Goal: Check status: Check status

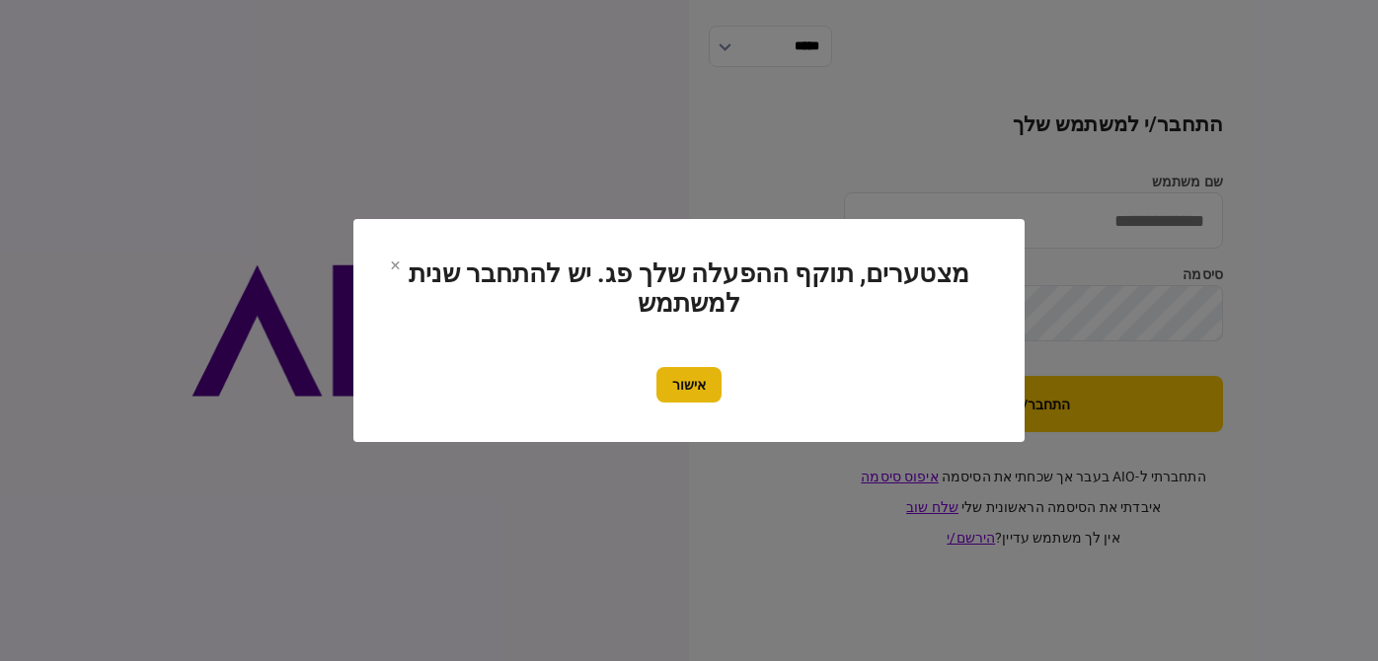
type input "********"
click at [708, 372] on button "אישור" at bounding box center [688, 385] width 65 height 36
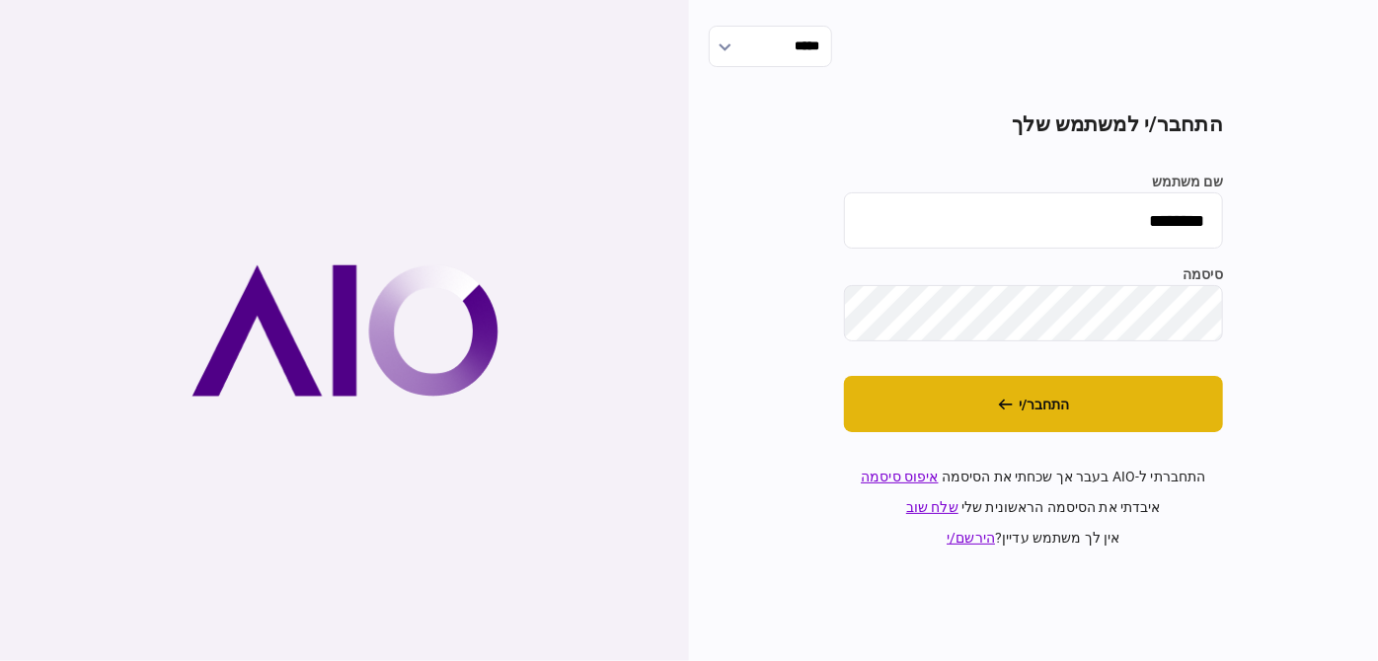
click at [974, 397] on button "התחבר/י" at bounding box center [1033, 404] width 379 height 56
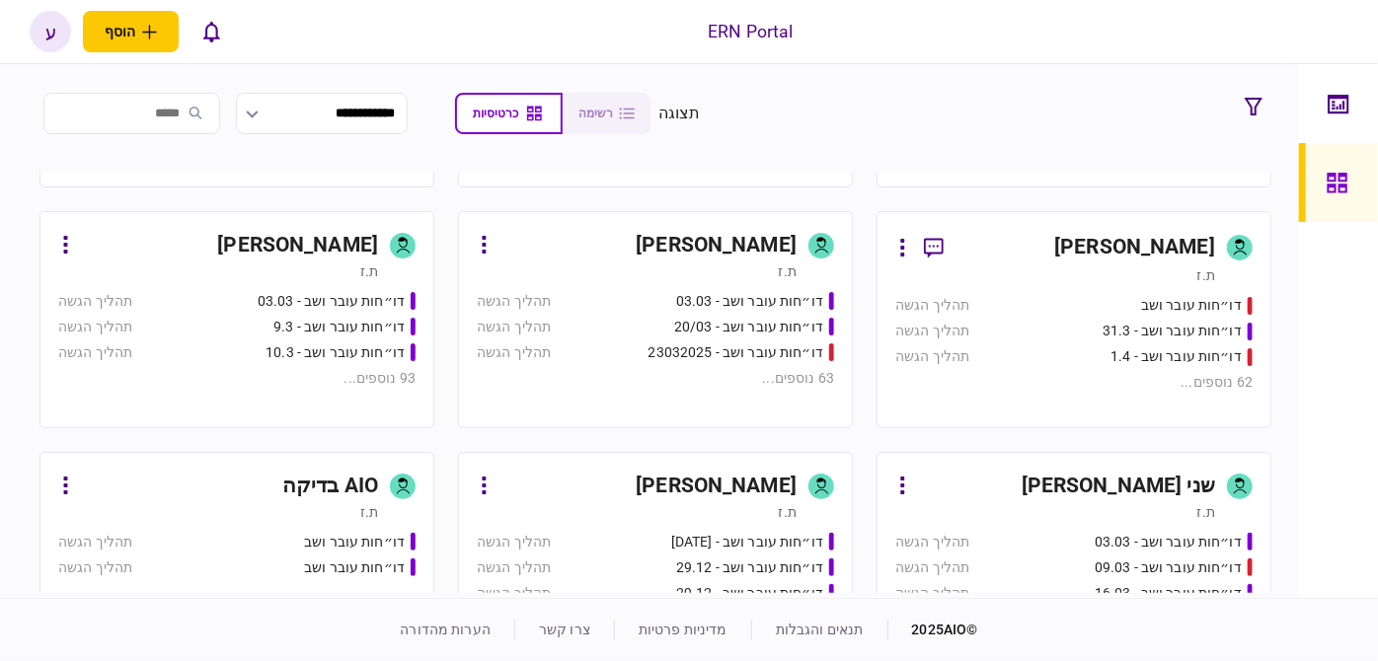
scroll to position [987, 0]
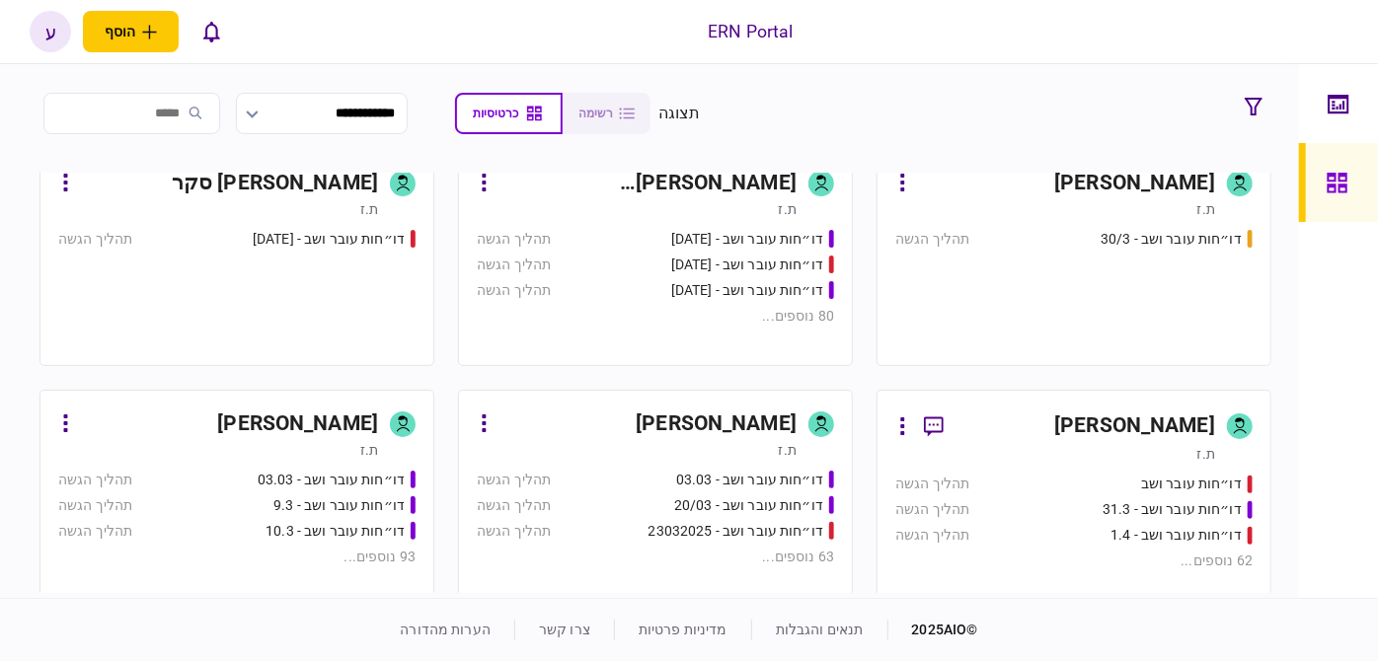
click at [1075, 429] on div "[PERSON_NAME]" at bounding box center [1088, 427] width 256 height 36
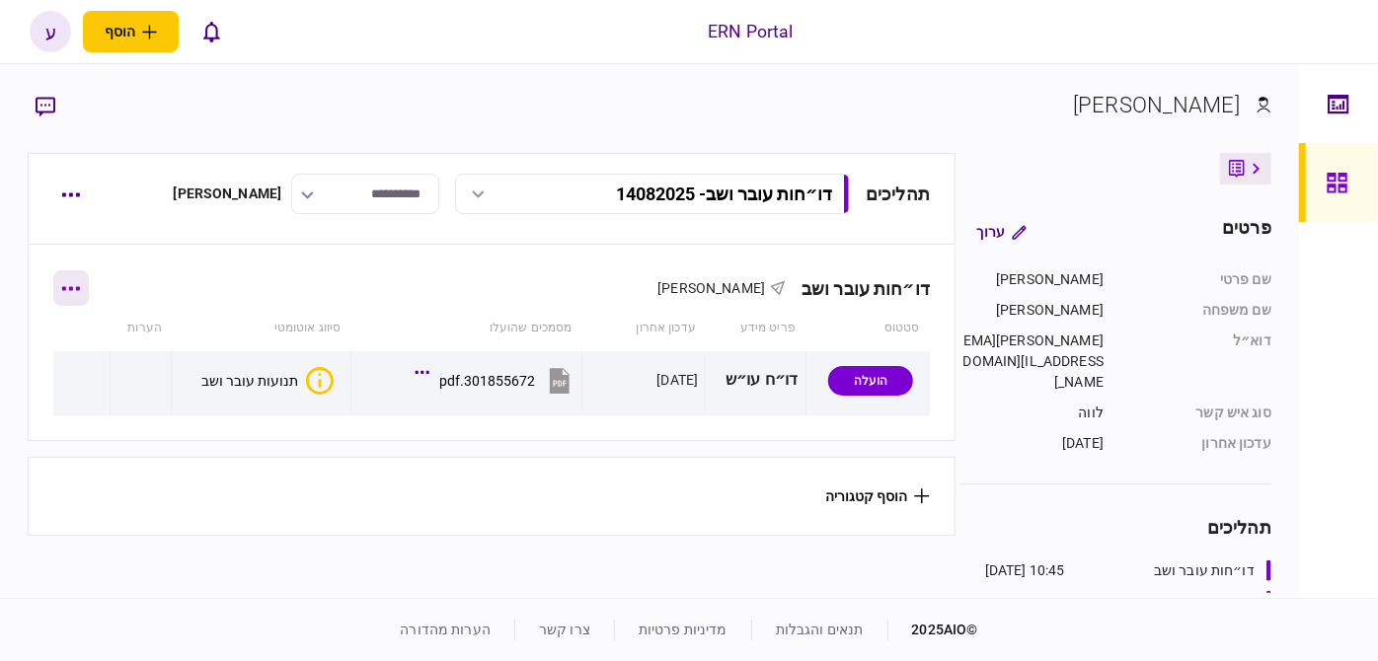
click at [76, 291] on button "button" at bounding box center [71, 288] width 36 height 36
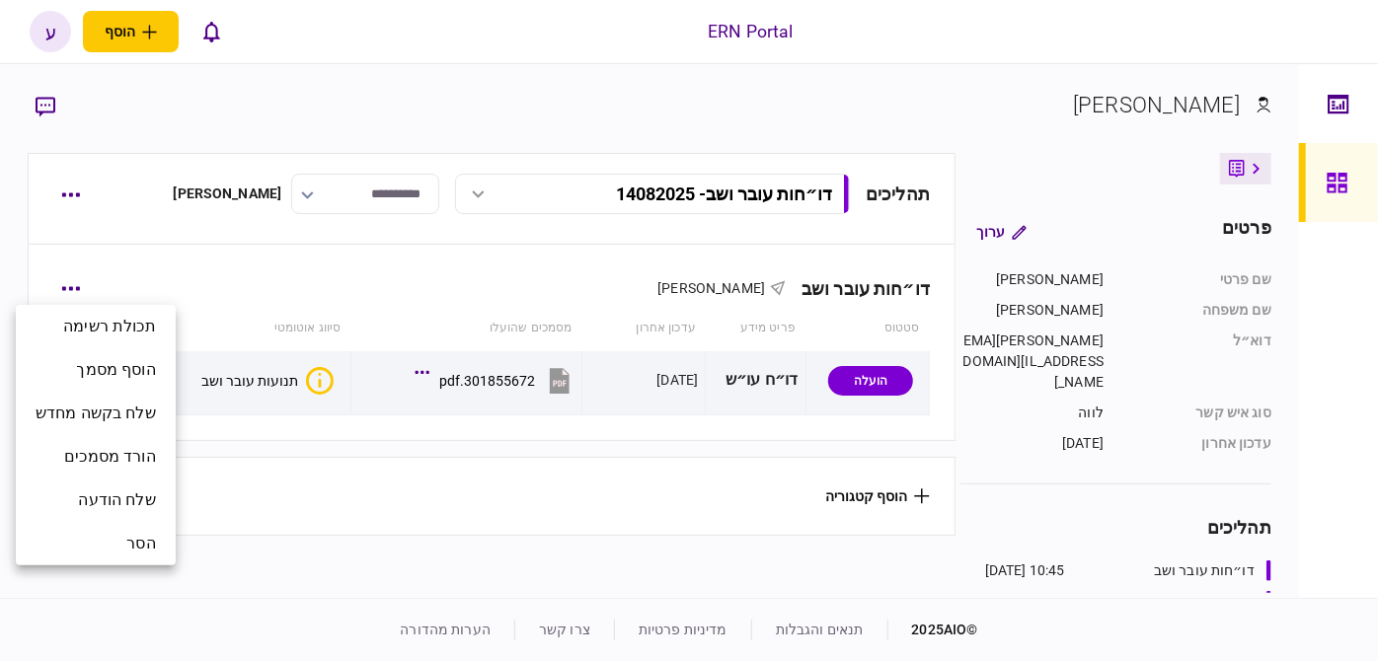
click at [144, 283] on div at bounding box center [689, 330] width 1378 height 661
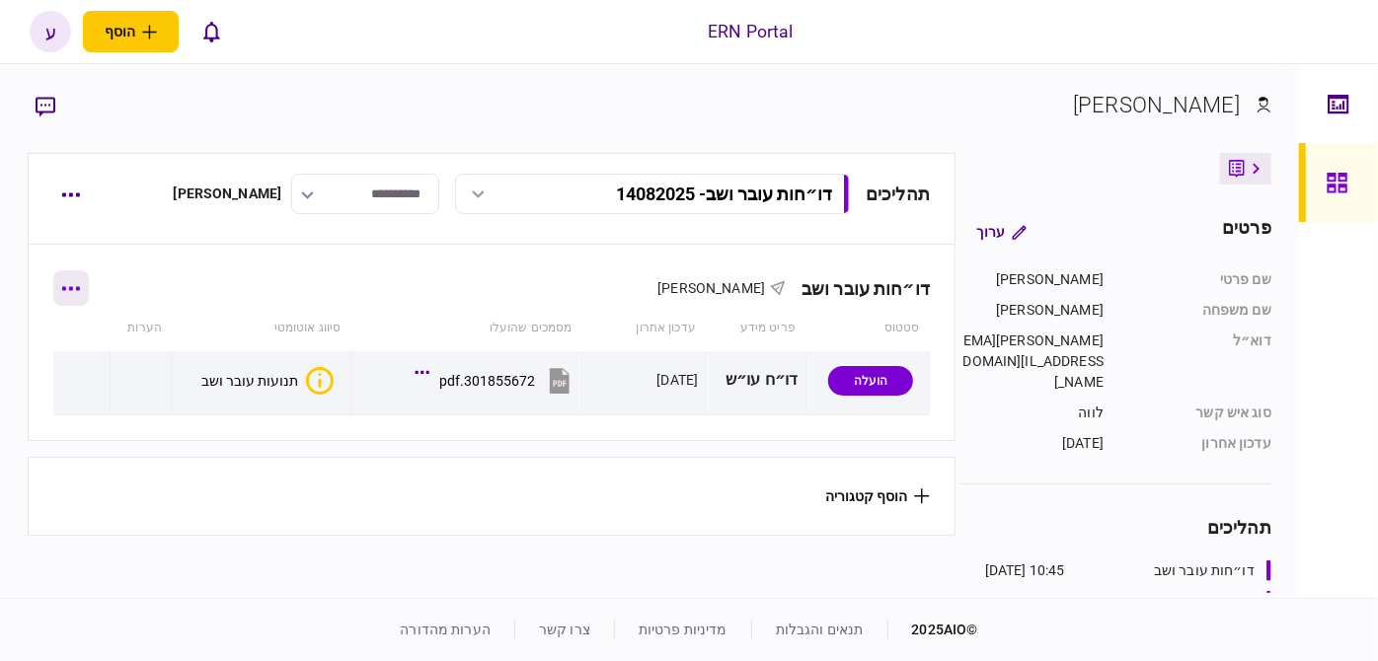
click at [82, 282] on button "button" at bounding box center [71, 288] width 36 height 36
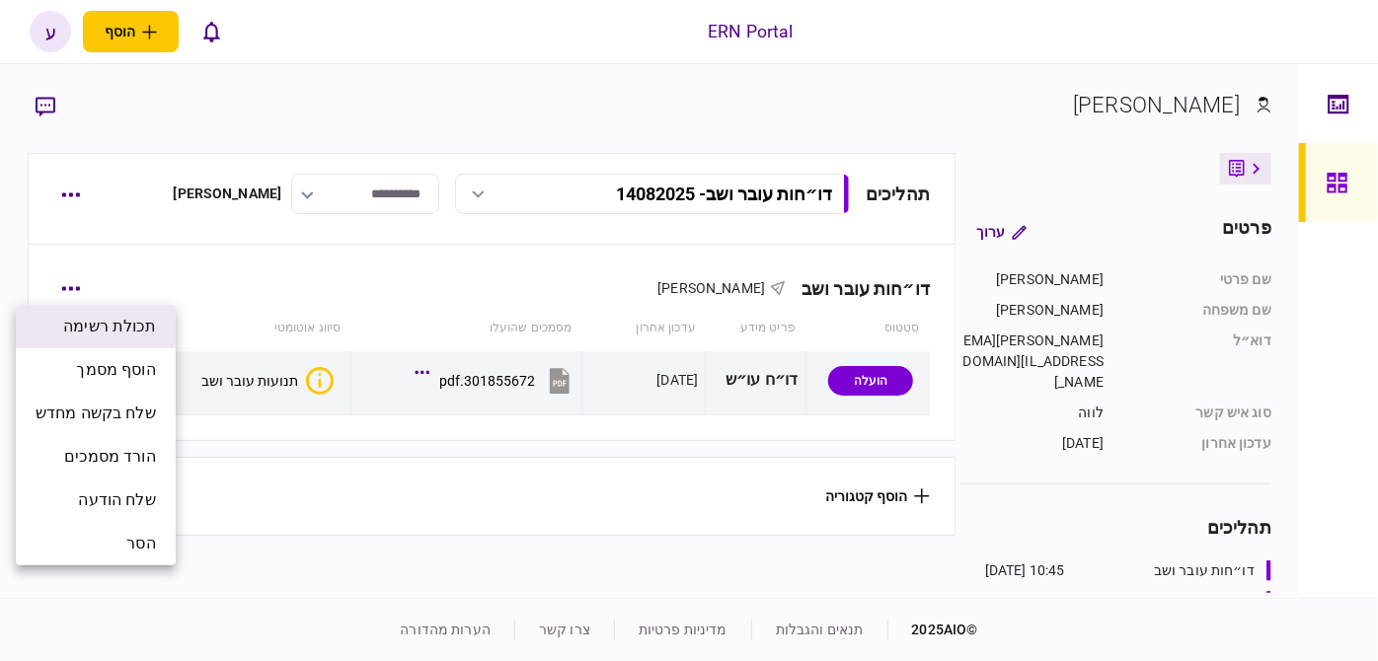
click at [174, 306] on li "תכולת רשימה" at bounding box center [96, 326] width 160 height 43
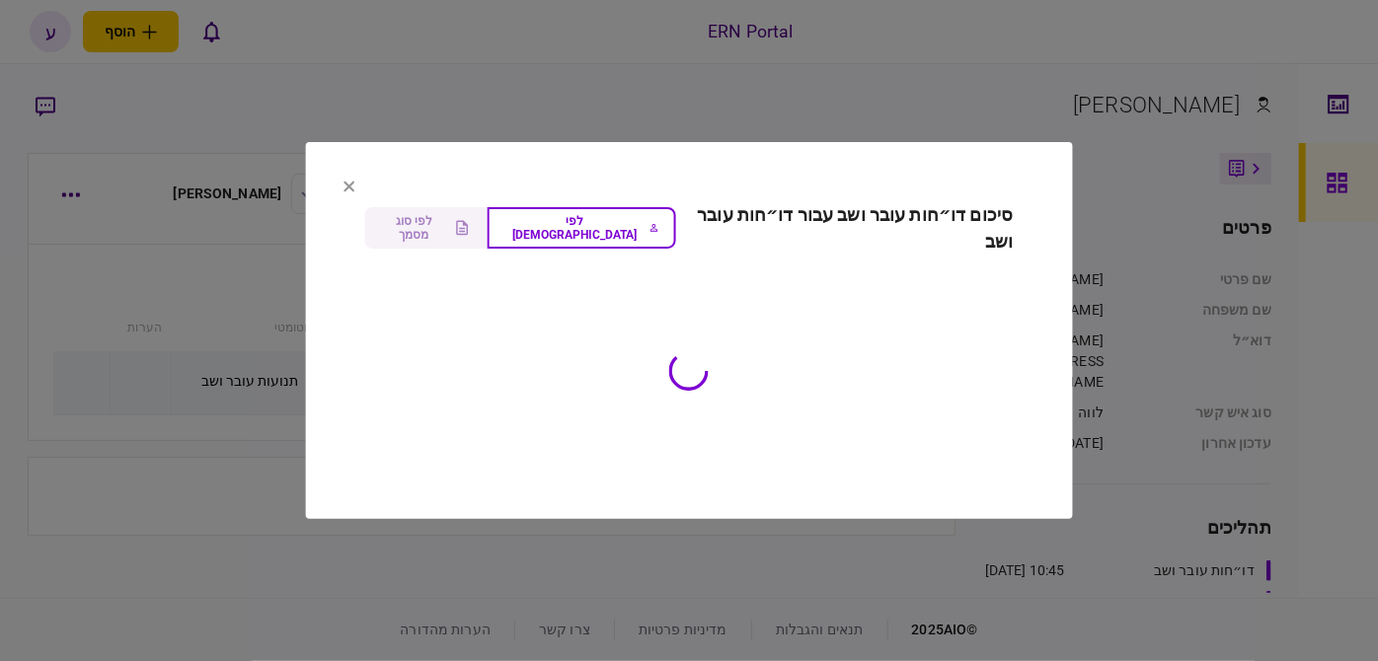
drag, startPoint x: 335, startPoint y: 190, endPoint x: 345, endPoint y: 189, distance: 9.9
click at [339, 189] on section "סיכום דו״חות עובר ושב עבור דו״חות עובר ושב לפי ישות לפי סוג מסמך" at bounding box center [689, 330] width 767 height 377
click at [348, 189] on icon at bounding box center [350, 187] width 12 height 12
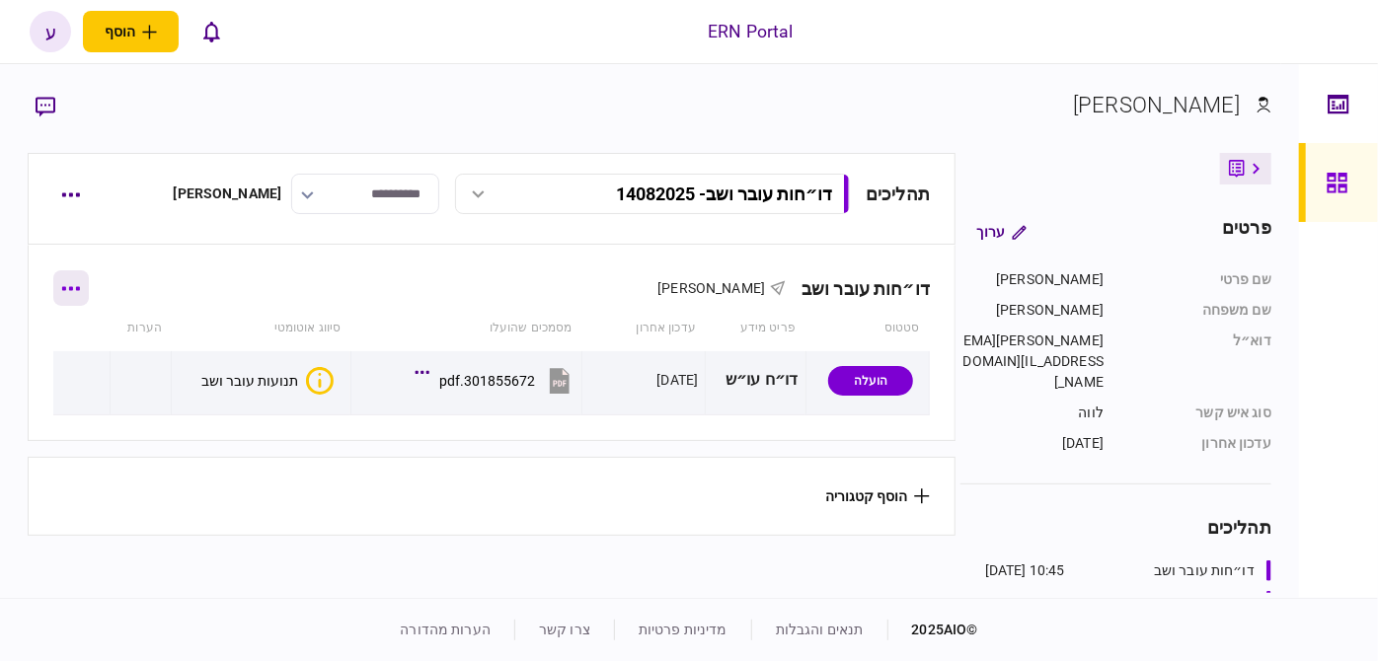
click at [80, 286] on icon "button" at bounding box center [71, 288] width 18 height 4
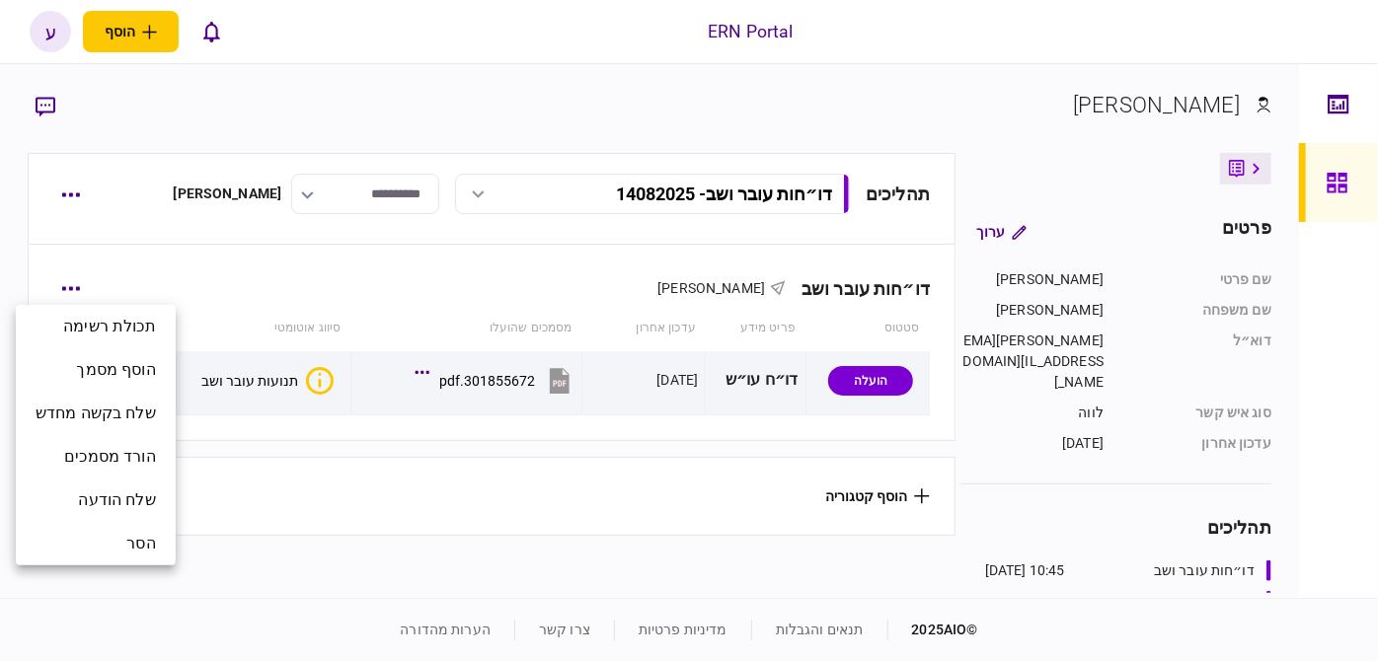
click at [76, 197] on div at bounding box center [689, 330] width 1378 height 661
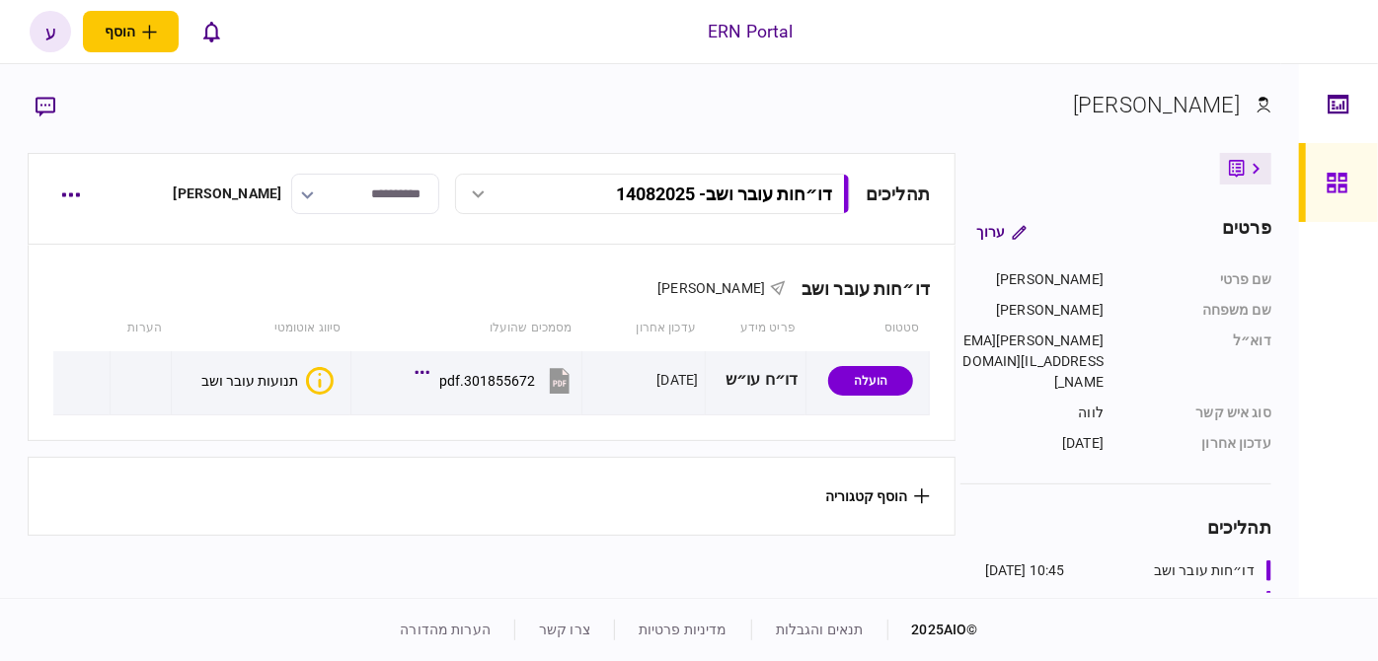
click at [70, 194] on div "תכולת רשימה הוסף מסמך שלח בקשה מחדש הורד מסמכים שלח הודעה הסר" at bounding box center [689, 330] width 1378 height 661
click at [68, 193] on icon "button" at bounding box center [70, 194] width 19 height 5
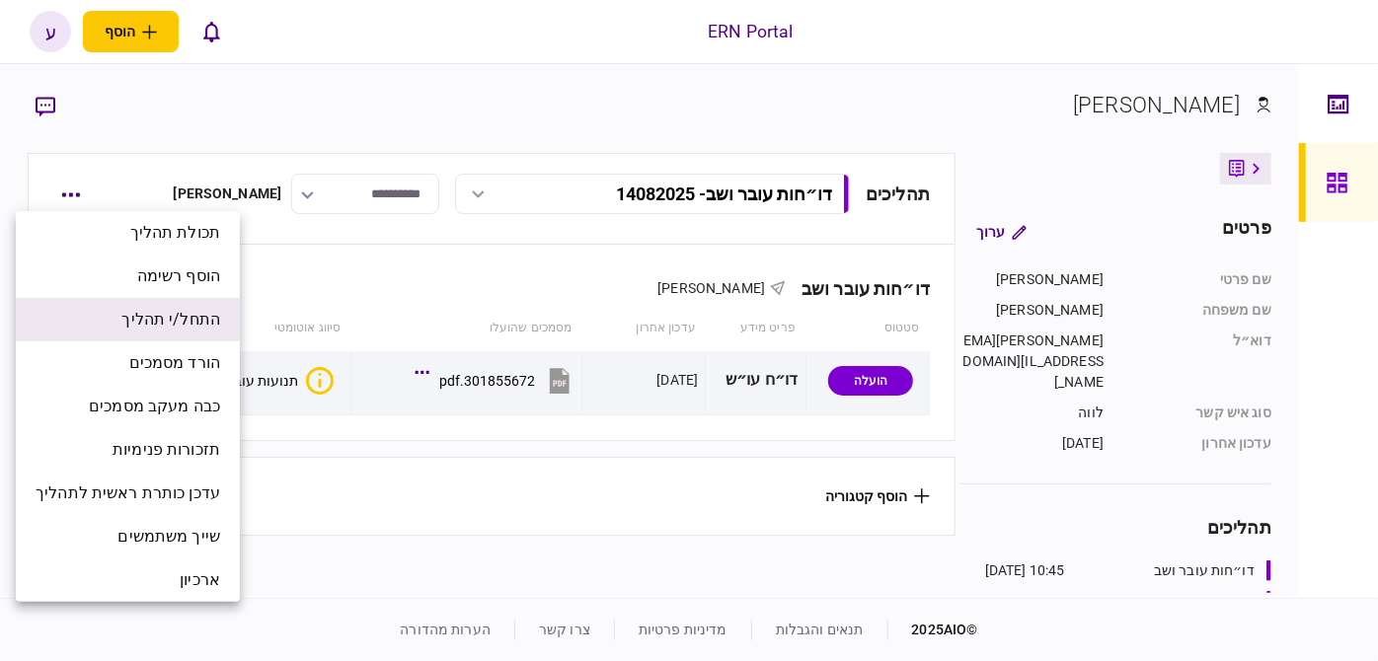
click at [125, 332] on li "התחל/י תהליך" at bounding box center [128, 319] width 224 height 43
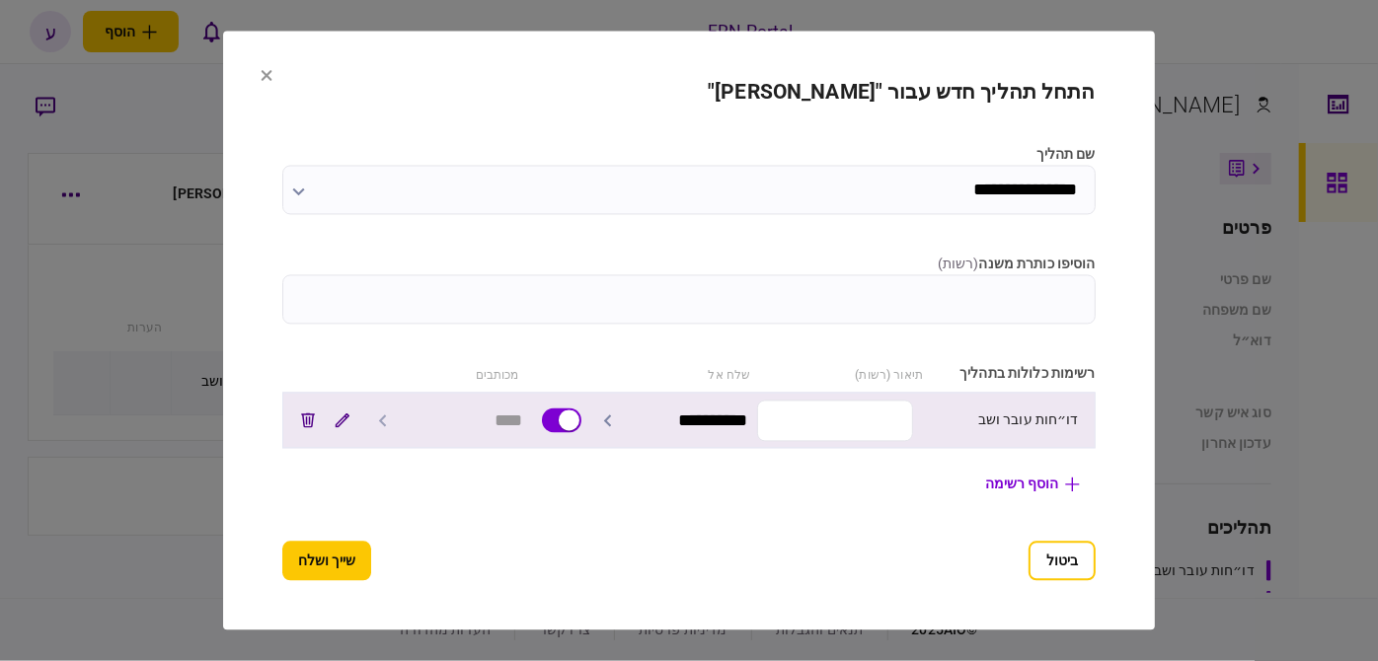
click at [805, 400] on input "text" at bounding box center [835, 420] width 156 height 41
type input "***"
drag, startPoint x: 818, startPoint y: 415, endPoint x: 1087, endPoint y: 406, distance: 268.7
click at [1087, 406] on div "**********" at bounding box center [688, 421] width 813 height 56
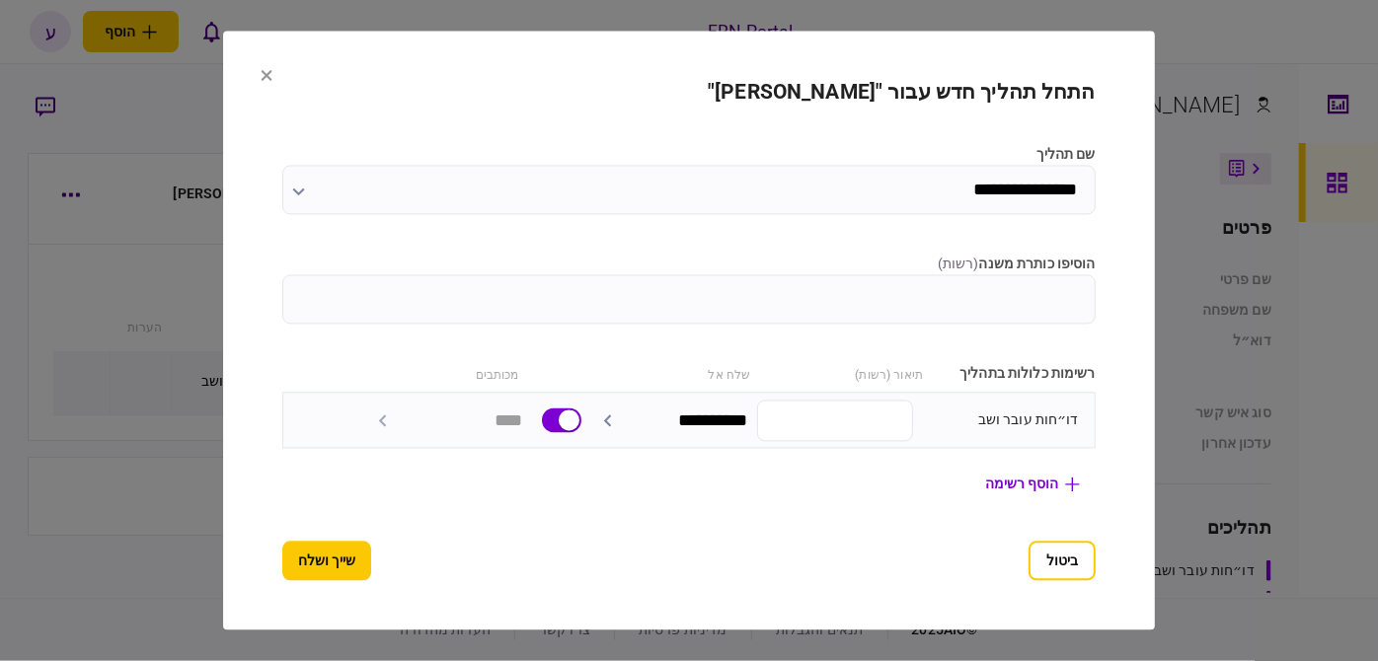
click at [1025, 292] on input "הוסיפו כותרת משנה ( רשות )" at bounding box center [688, 299] width 813 height 49
type input "********"
click at [282, 567] on button "שייך ושלח" at bounding box center [326, 561] width 89 height 39
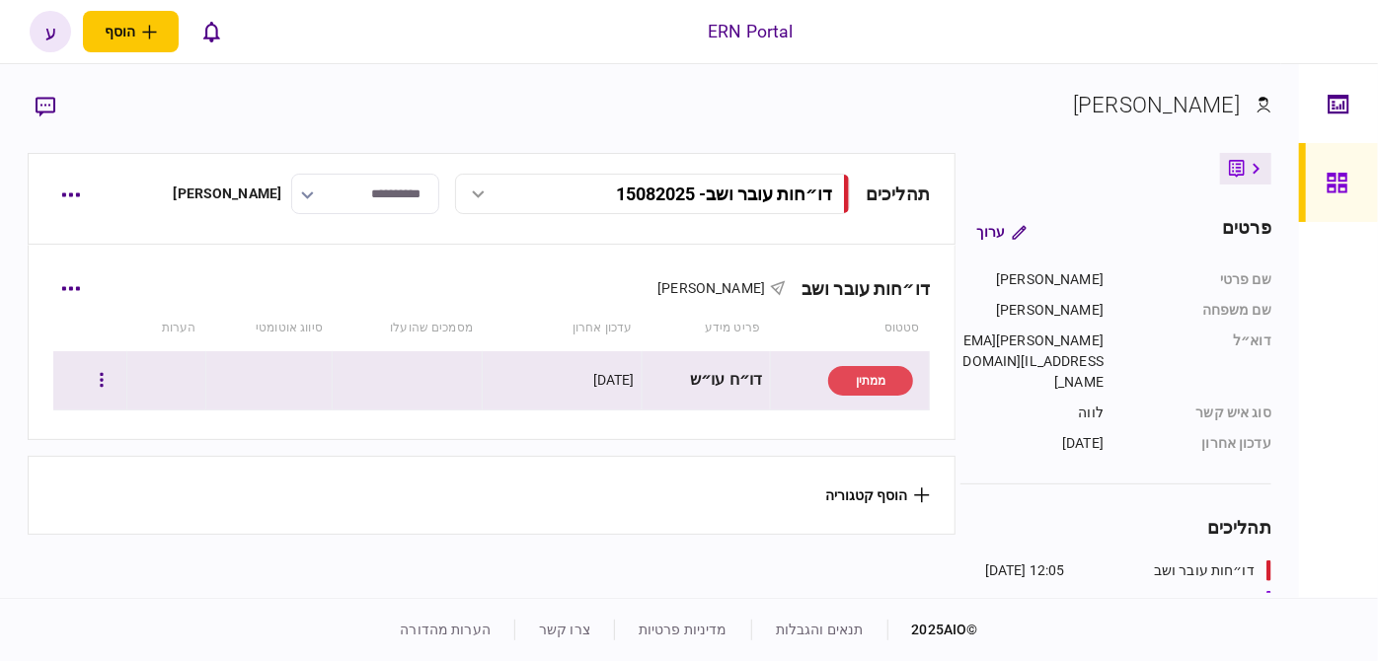
click at [92, 369] on div at bounding box center [89, 380] width 59 height 44
click at [117, 385] on button "button" at bounding box center [102, 381] width 36 height 36
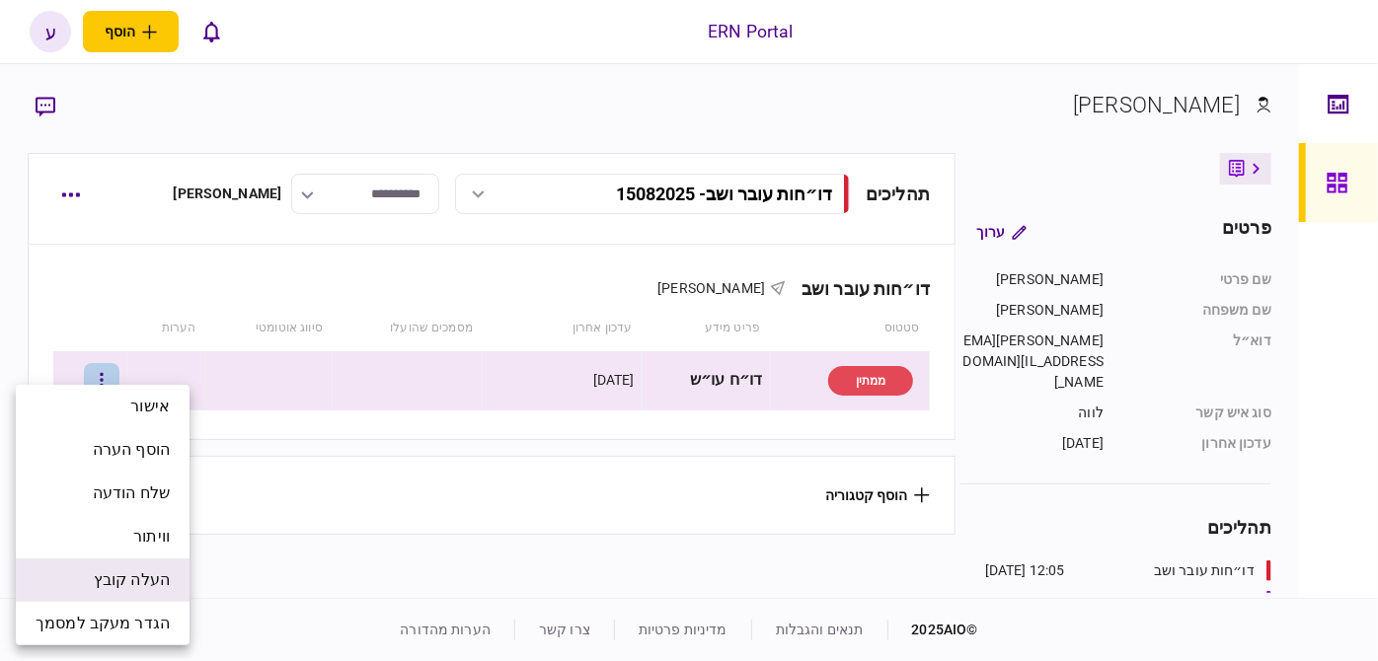
click at [158, 567] on li "העלה קובץ" at bounding box center [103, 580] width 174 height 43
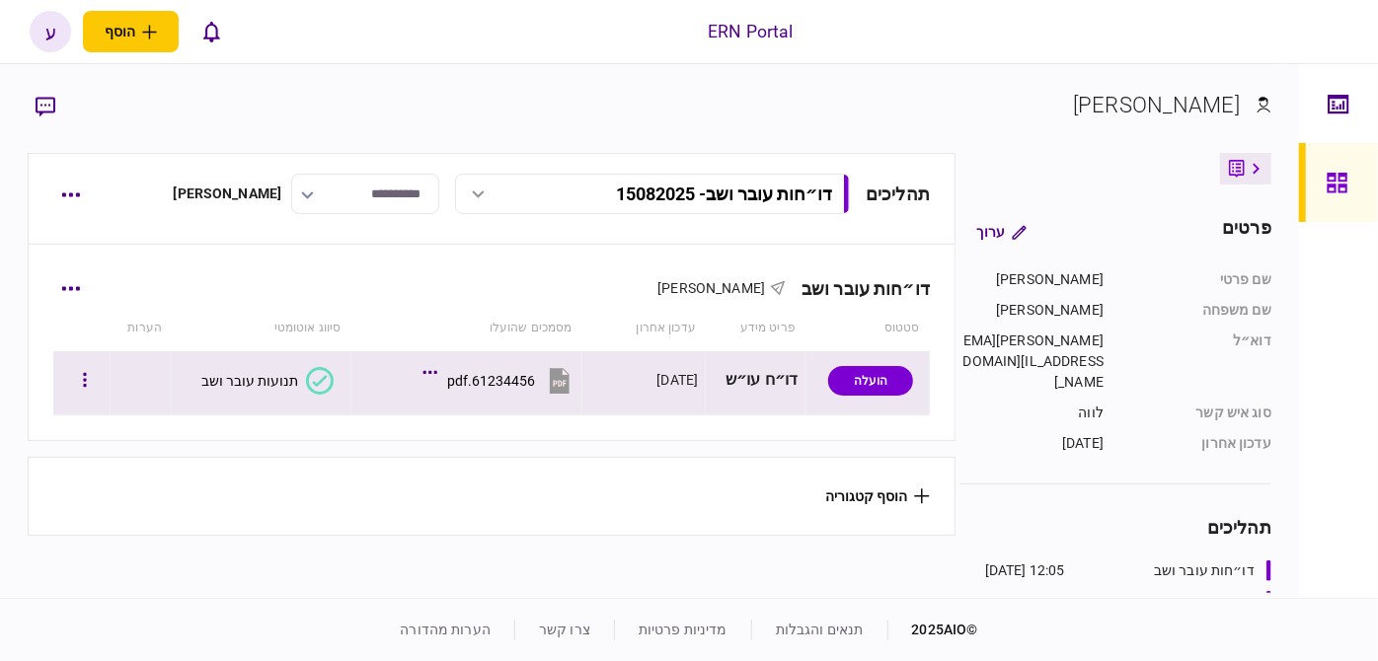
click at [260, 374] on div "תנועות עובר ושב" at bounding box center [249, 381] width 97 height 16
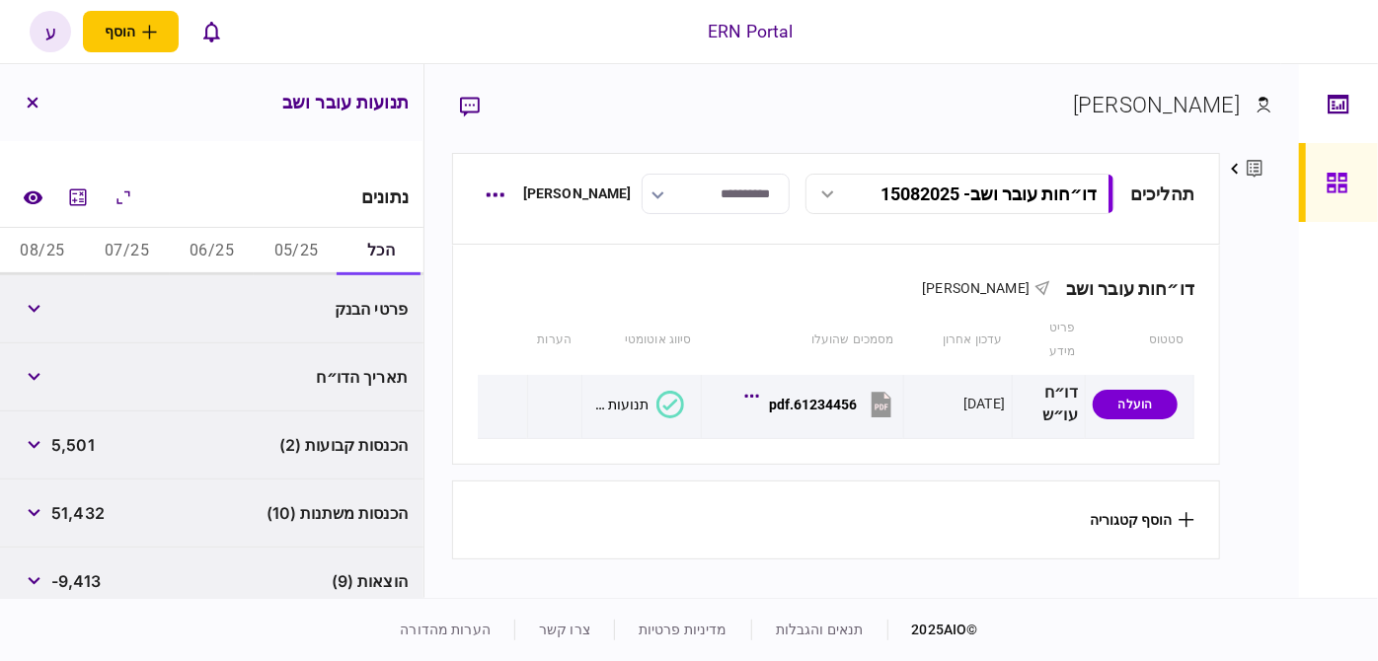
click at [305, 263] on button "05/25" at bounding box center [296, 251] width 85 height 47
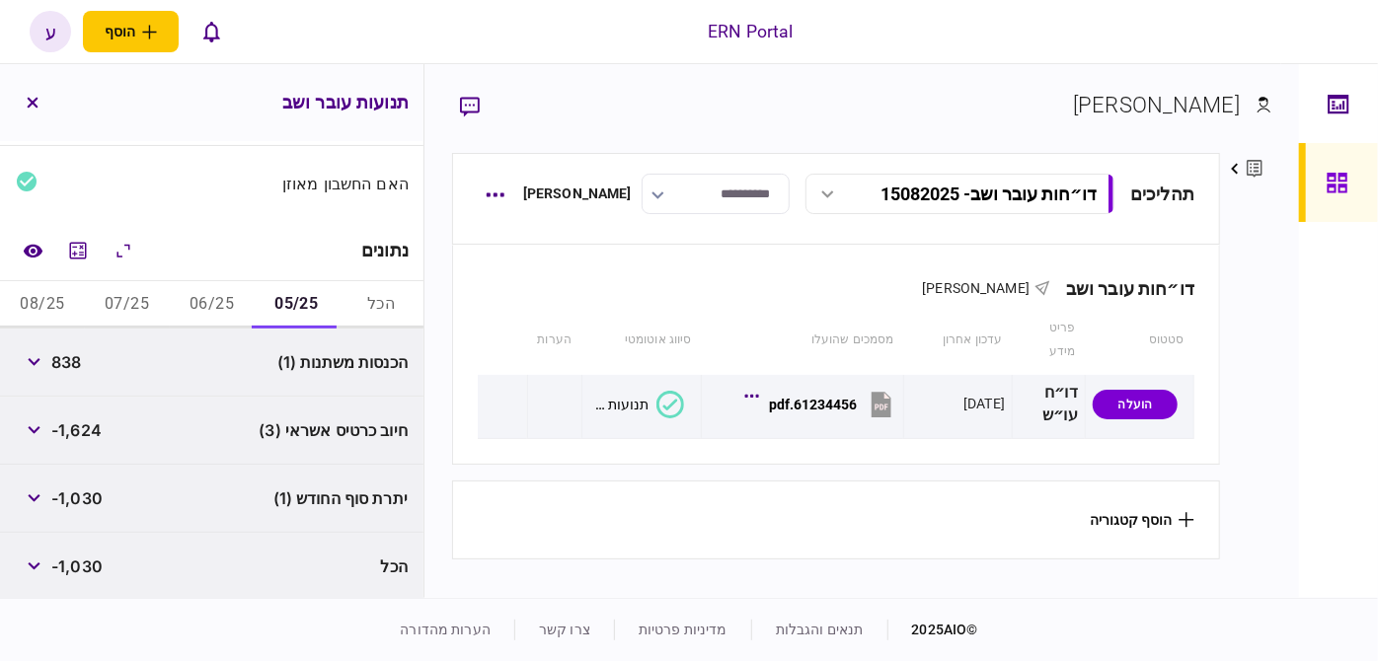
click at [91, 200] on div "האם החשבון מאוזן" at bounding box center [211, 183] width 423 height 75
click at [46, 362] on button "button" at bounding box center [34, 363] width 36 height 36
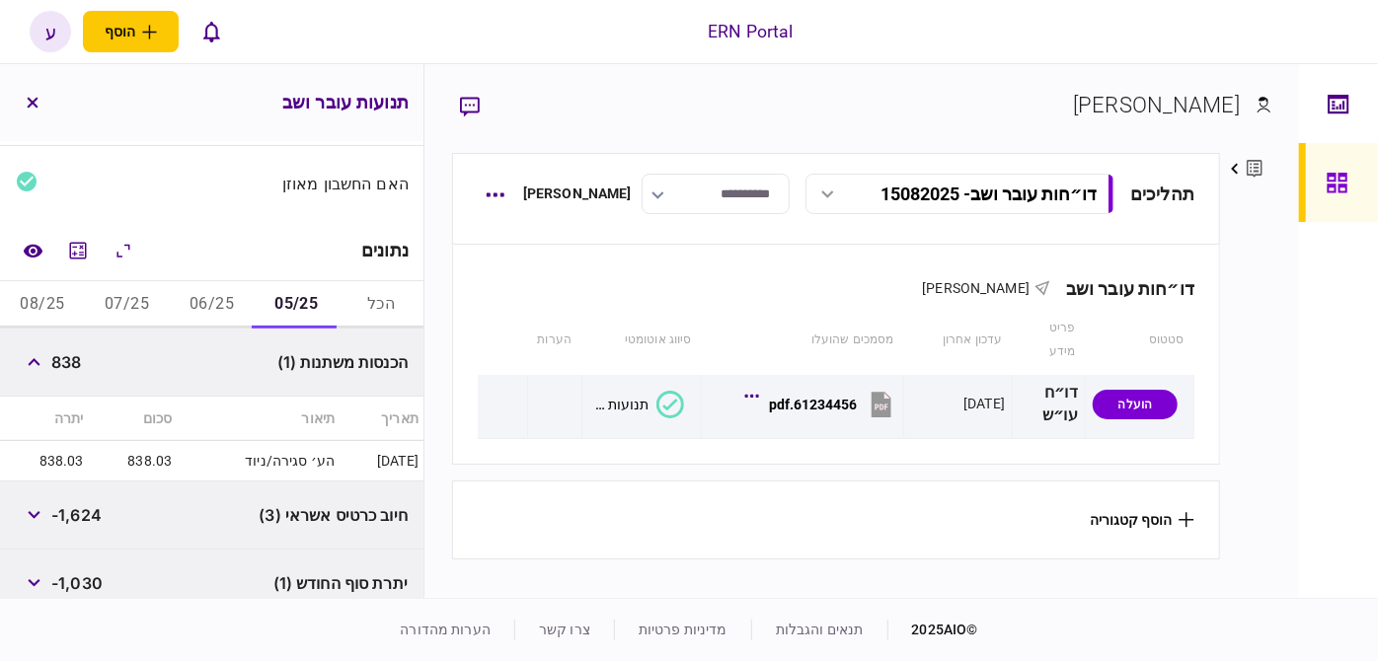
scroll to position [299, 0]
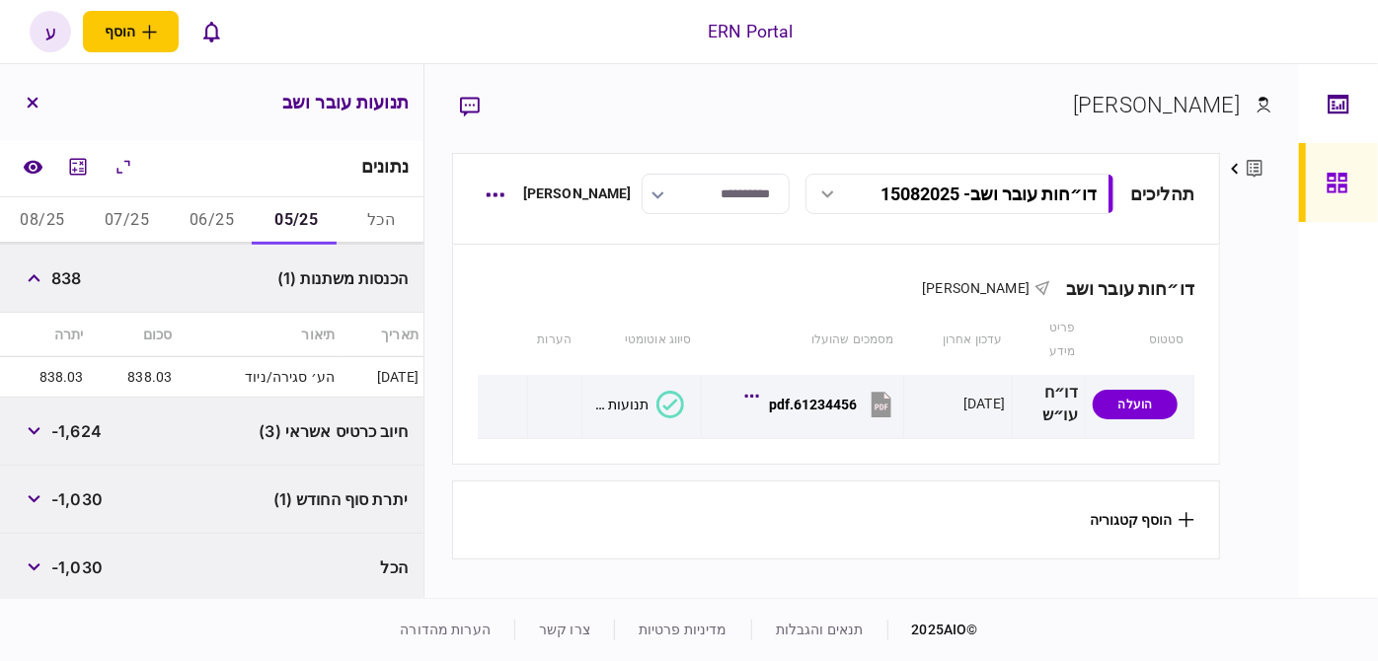
click at [207, 600] on footer "© 2025 AIO תנאים והגבלות מדיניות פרטיות צרו קשר הערות מהדורה" at bounding box center [689, 629] width 1378 height 63
click at [83, 434] on span "-1,624" at bounding box center [76, 432] width 50 height 24
click at [209, 231] on button "06/25" at bounding box center [212, 220] width 85 height 47
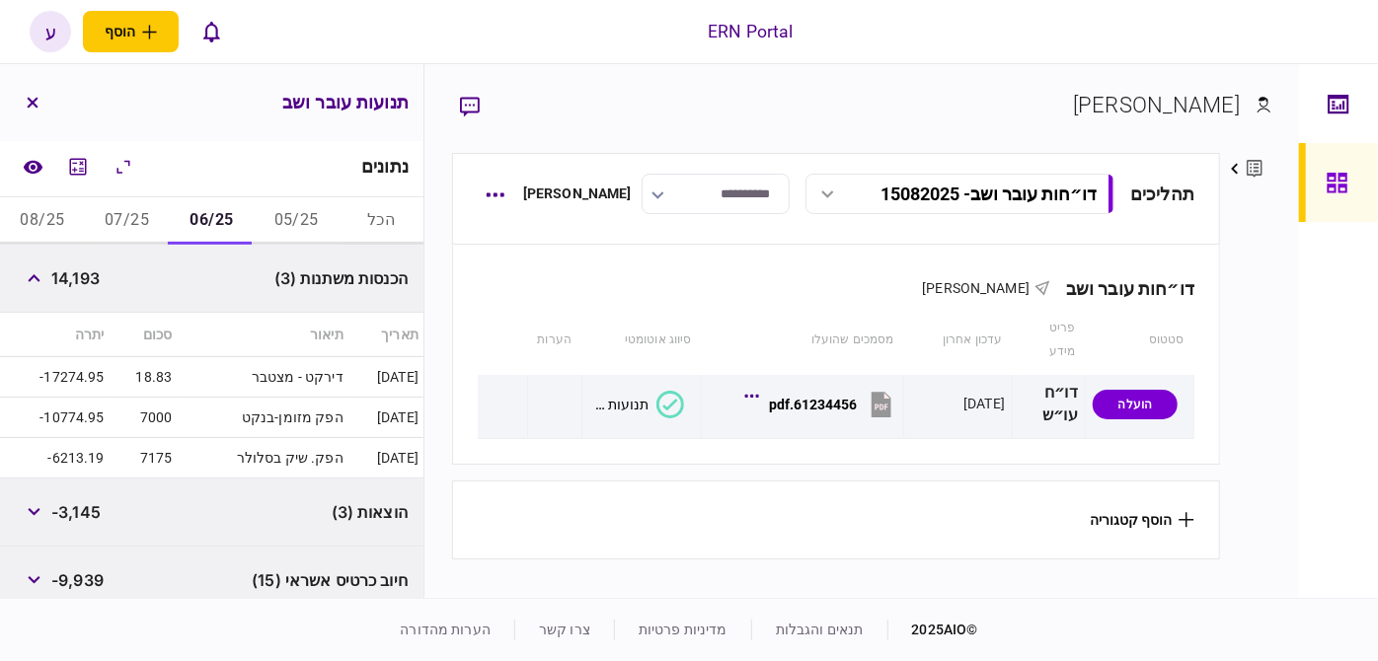
click at [347, 221] on button "הכל" at bounding box center [381, 220] width 85 height 47
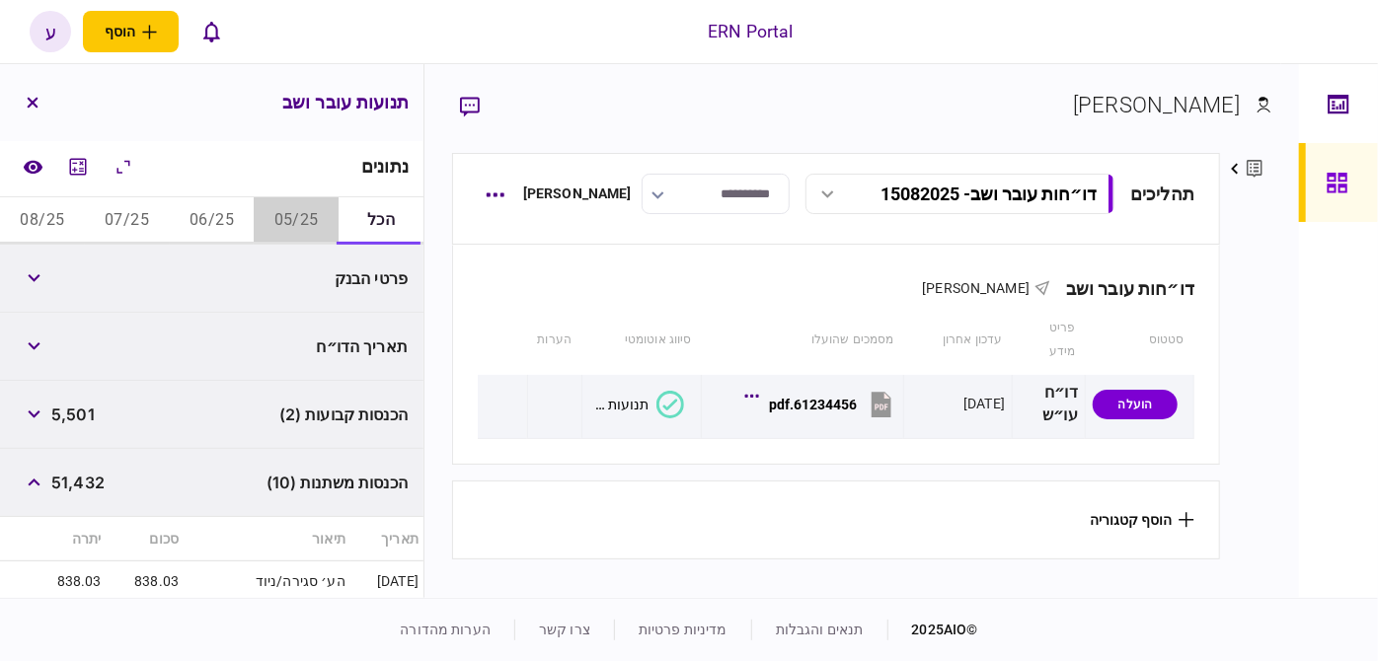
click at [315, 216] on button "05/25" at bounding box center [296, 220] width 85 height 47
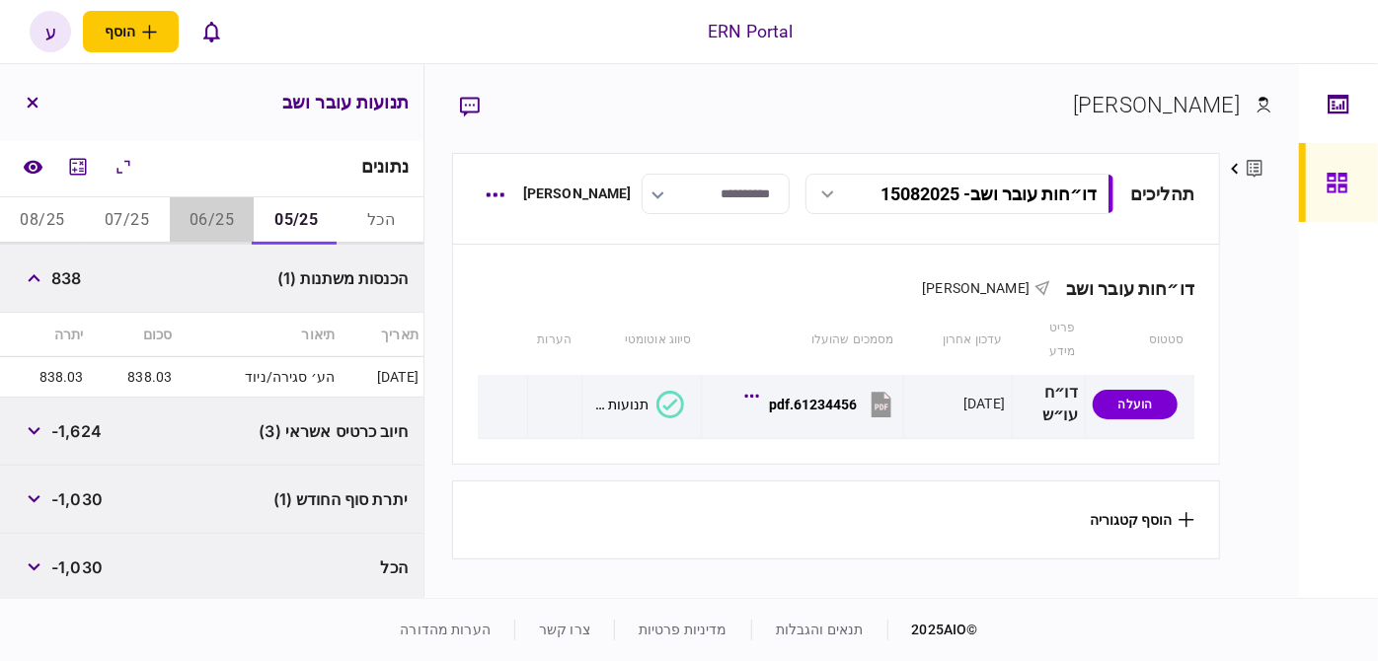
click at [229, 219] on button "06/25" at bounding box center [212, 220] width 85 height 47
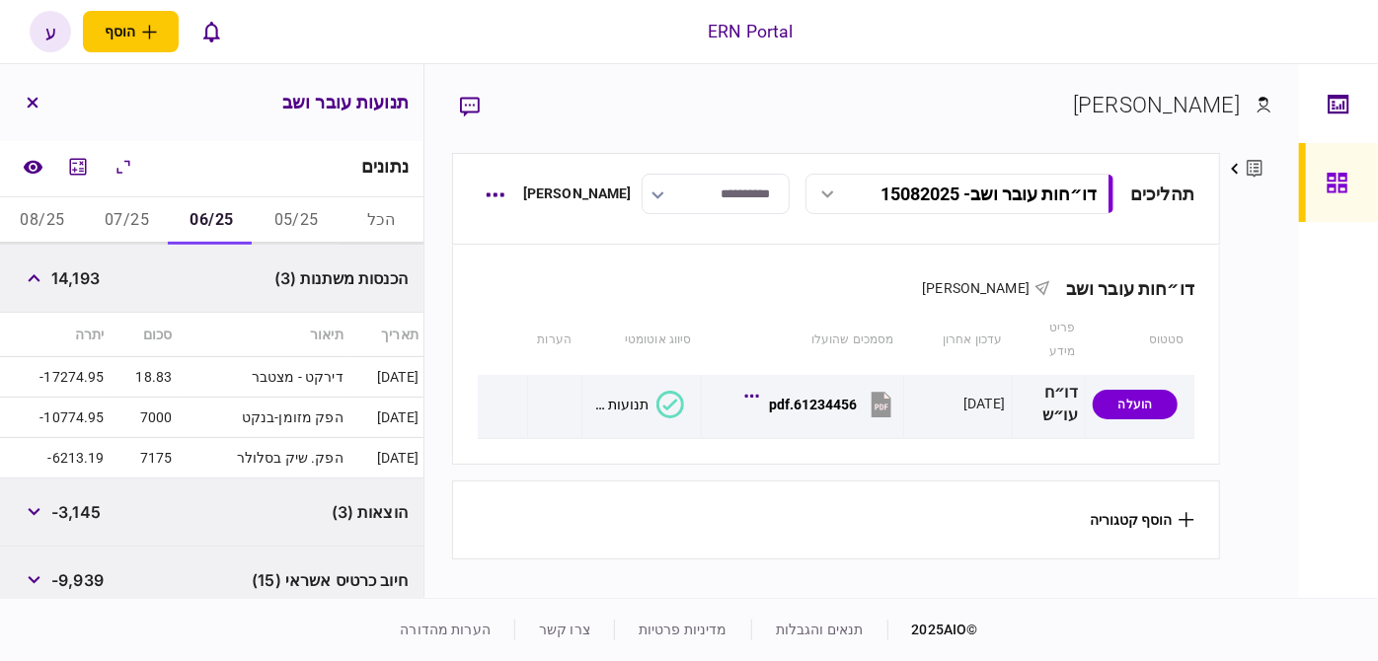
click at [140, 218] on button "07/25" at bounding box center [127, 220] width 85 height 47
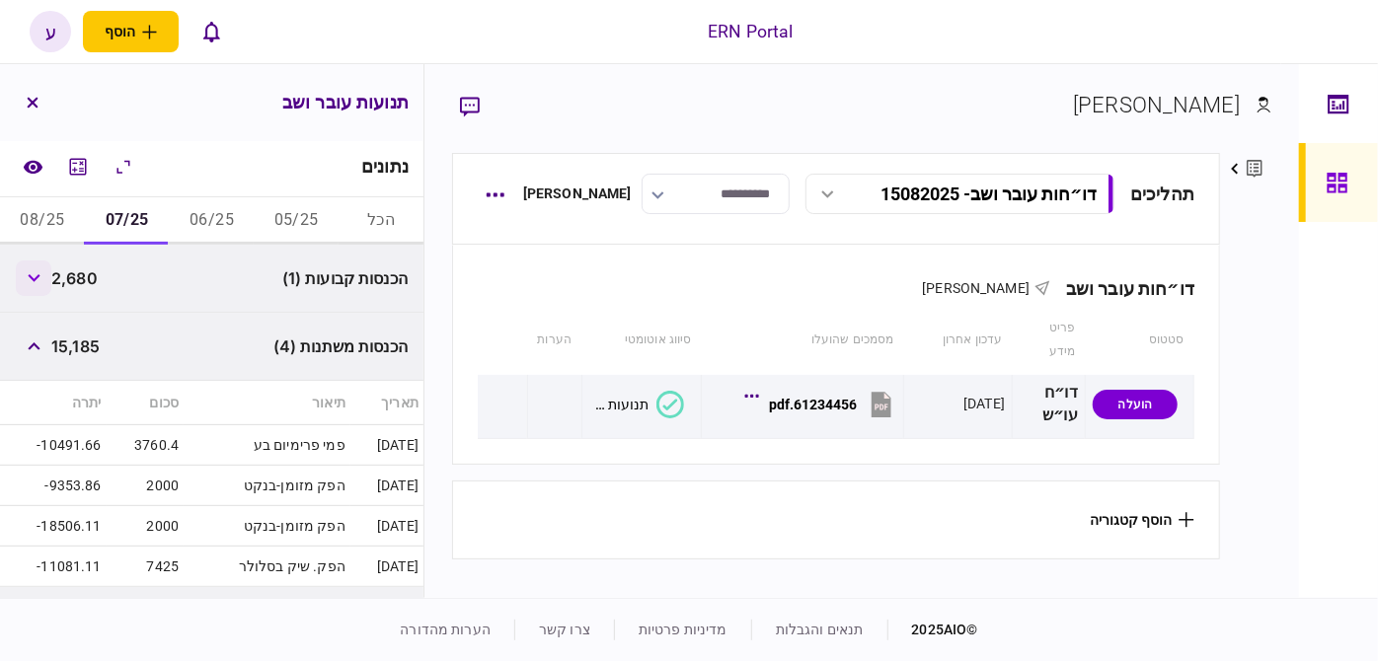
click at [44, 274] on button "button" at bounding box center [34, 279] width 36 height 36
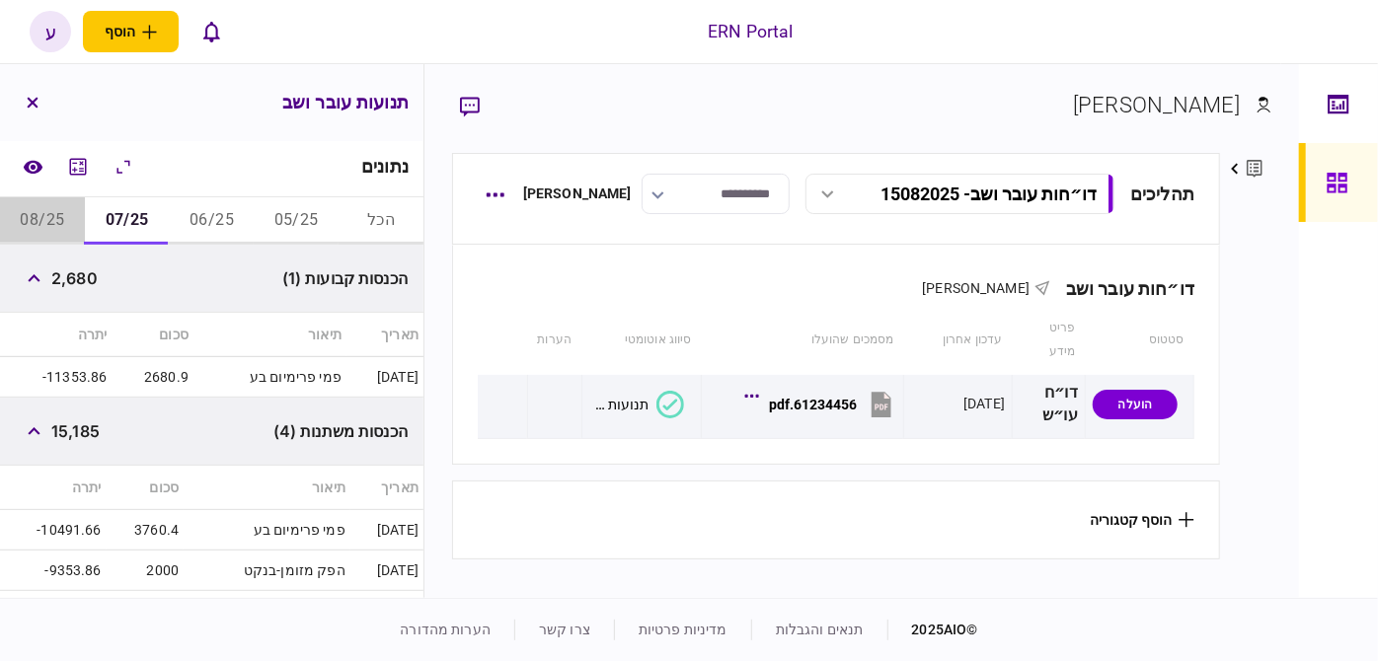
click at [73, 214] on button "08/25" at bounding box center [42, 220] width 85 height 47
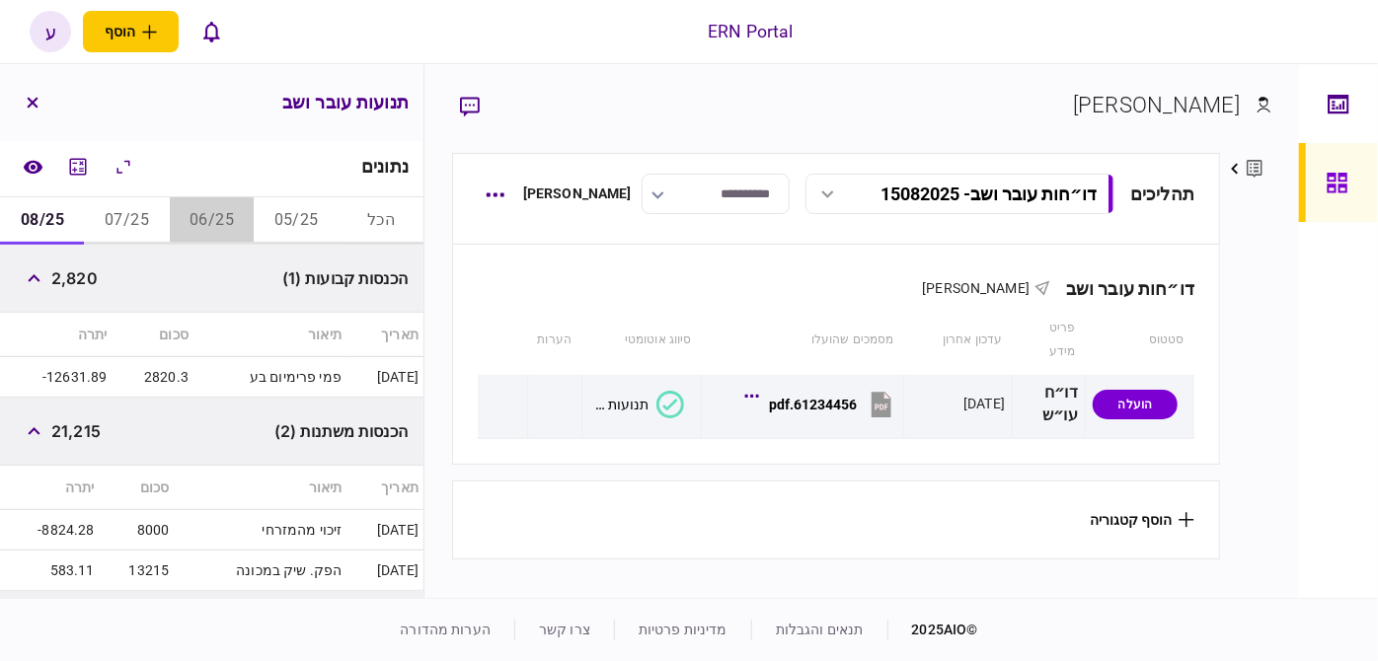
click at [224, 216] on button "06/25" at bounding box center [212, 220] width 85 height 47
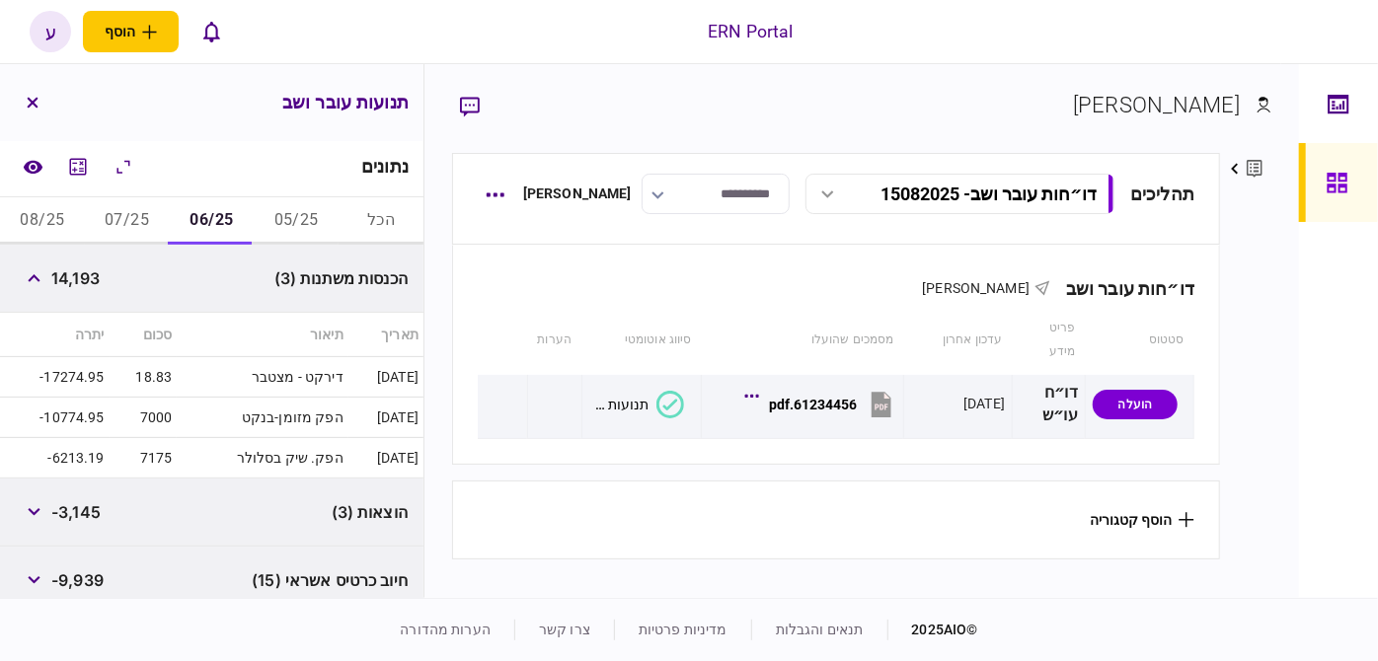
click at [120, 445] on td "7175" at bounding box center [144, 458] width 68 height 40
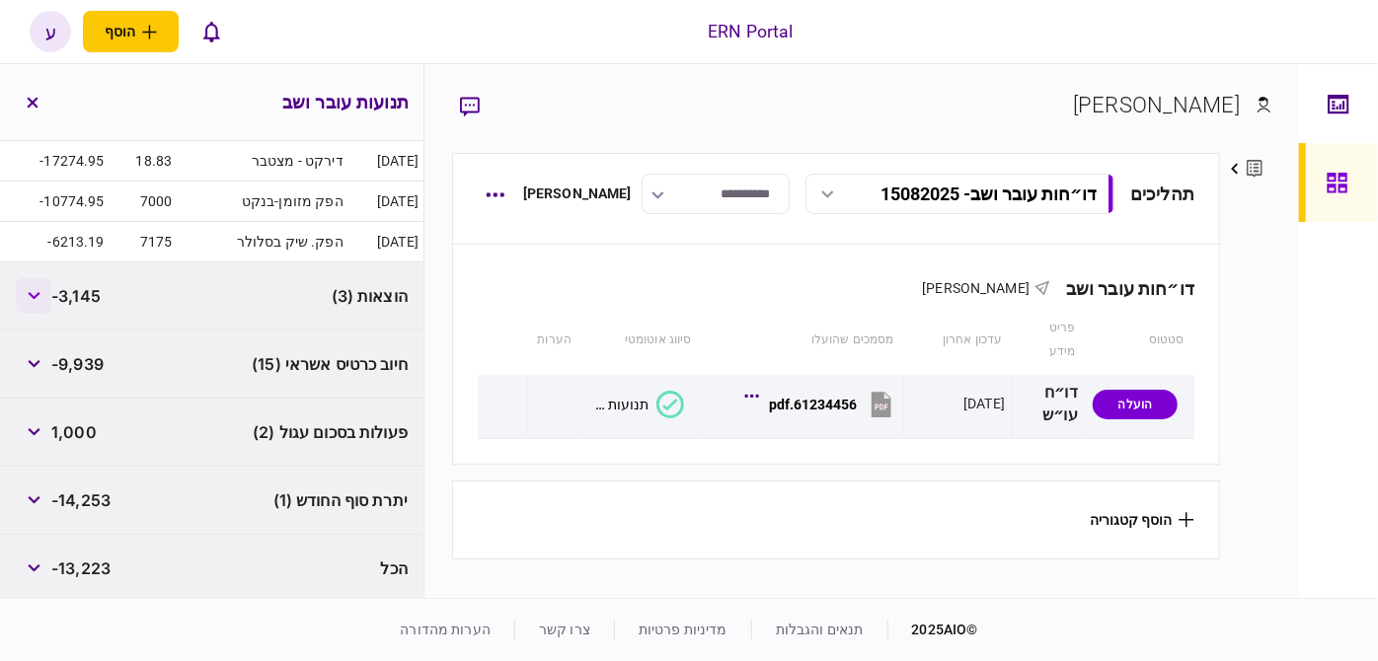
click at [27, 295] on button "button" at bounding box center [34, 296] width 36 height 36
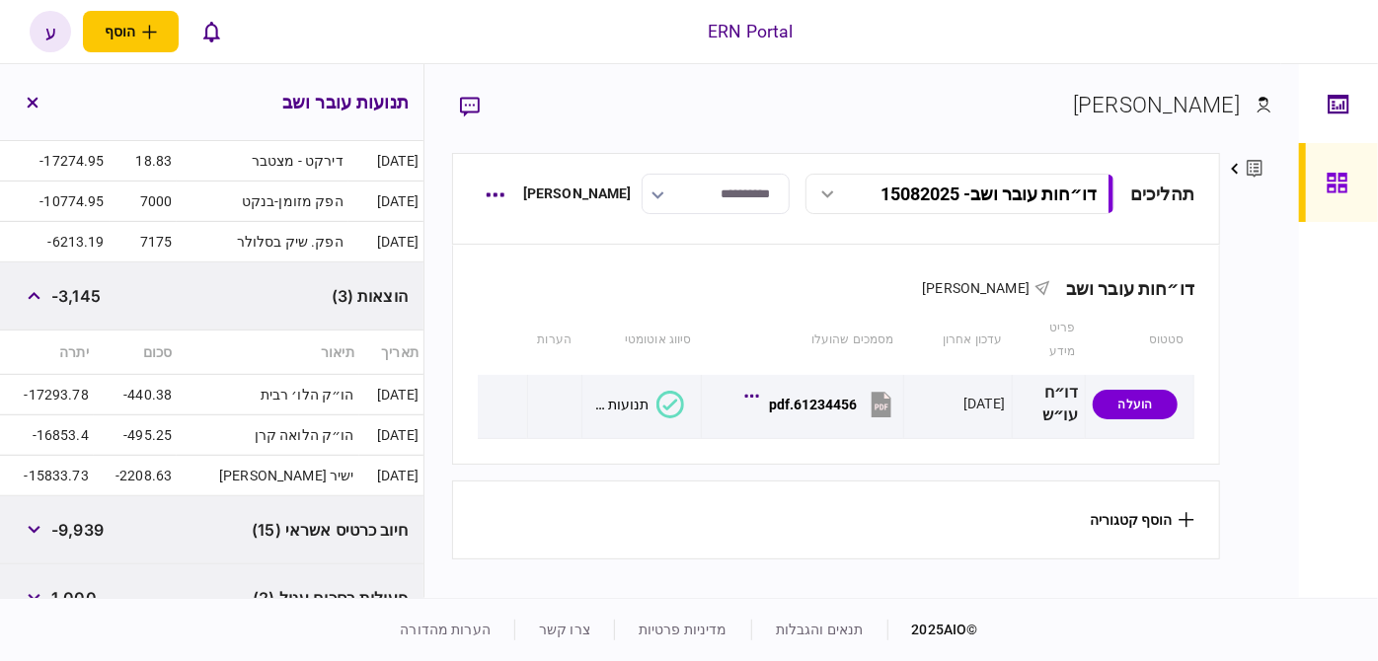
scroll to position [680, 0]
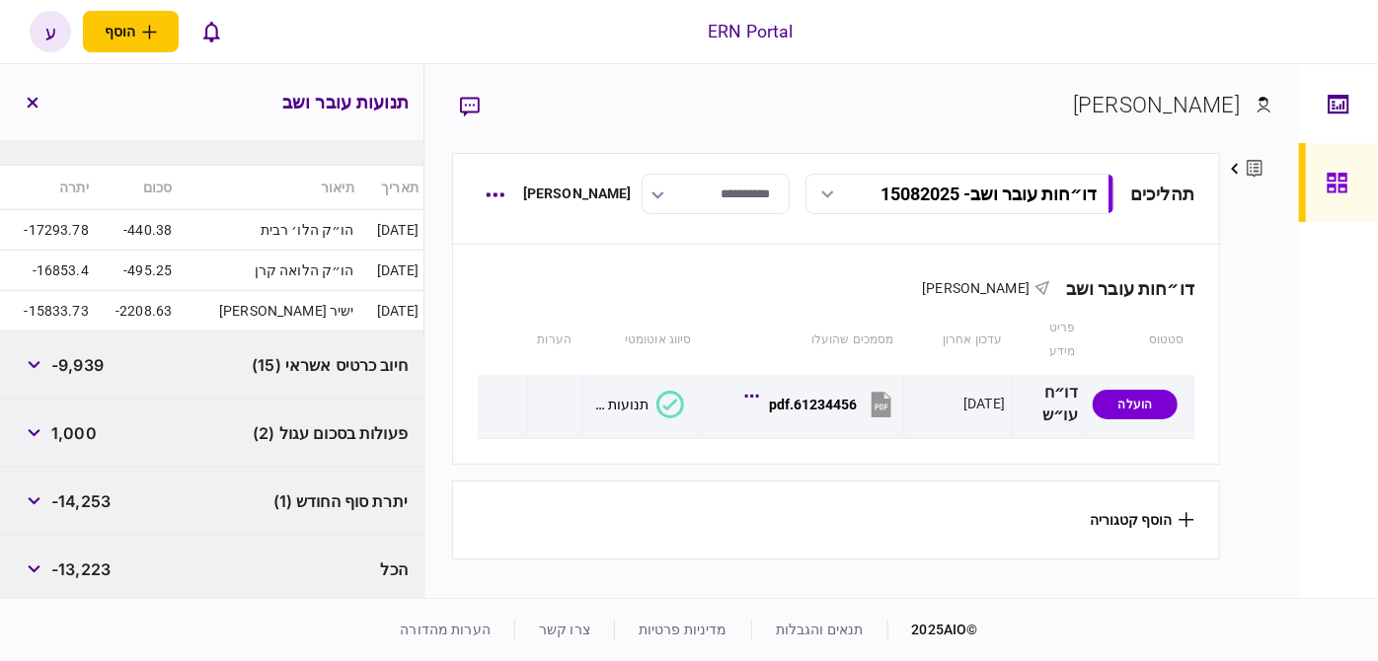
click at [73, 445] on div "1,000" at bounding box center [56, 434] width 81 height 36
click at [88, 445] on div "1,000" at bounding box center [56, 434] width 81 height 36
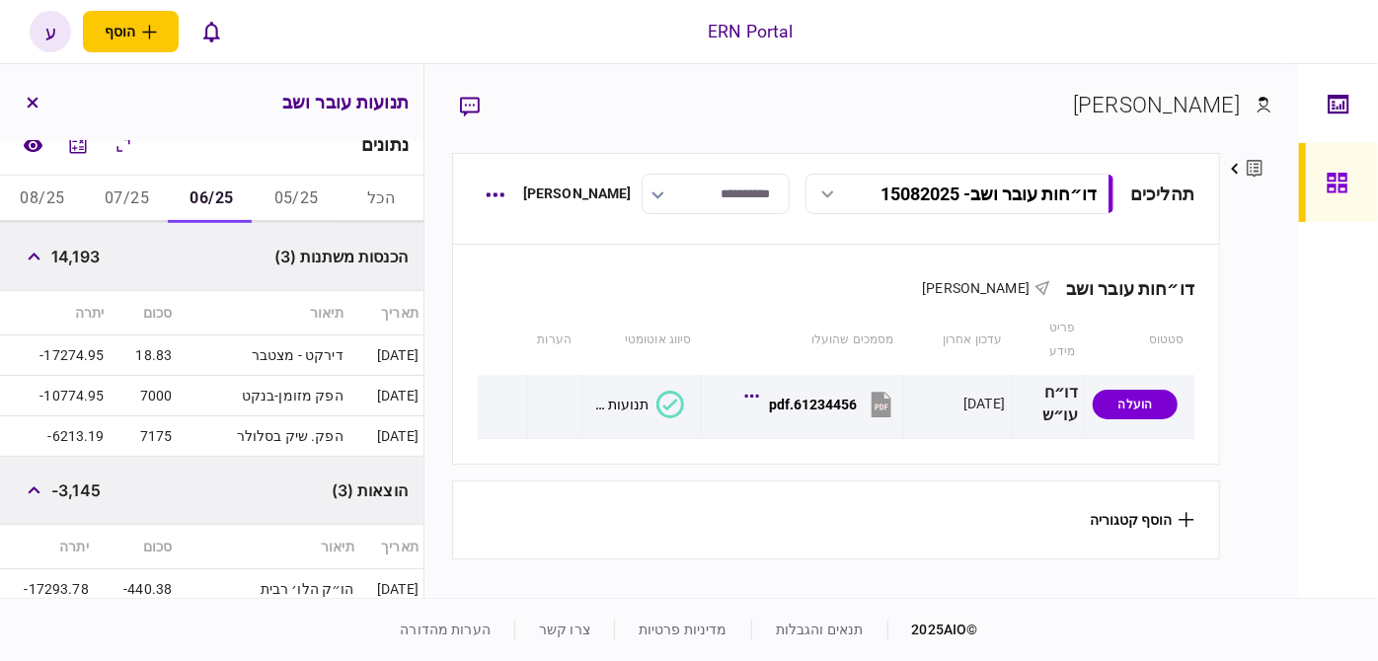
scroll to position [142, 0]
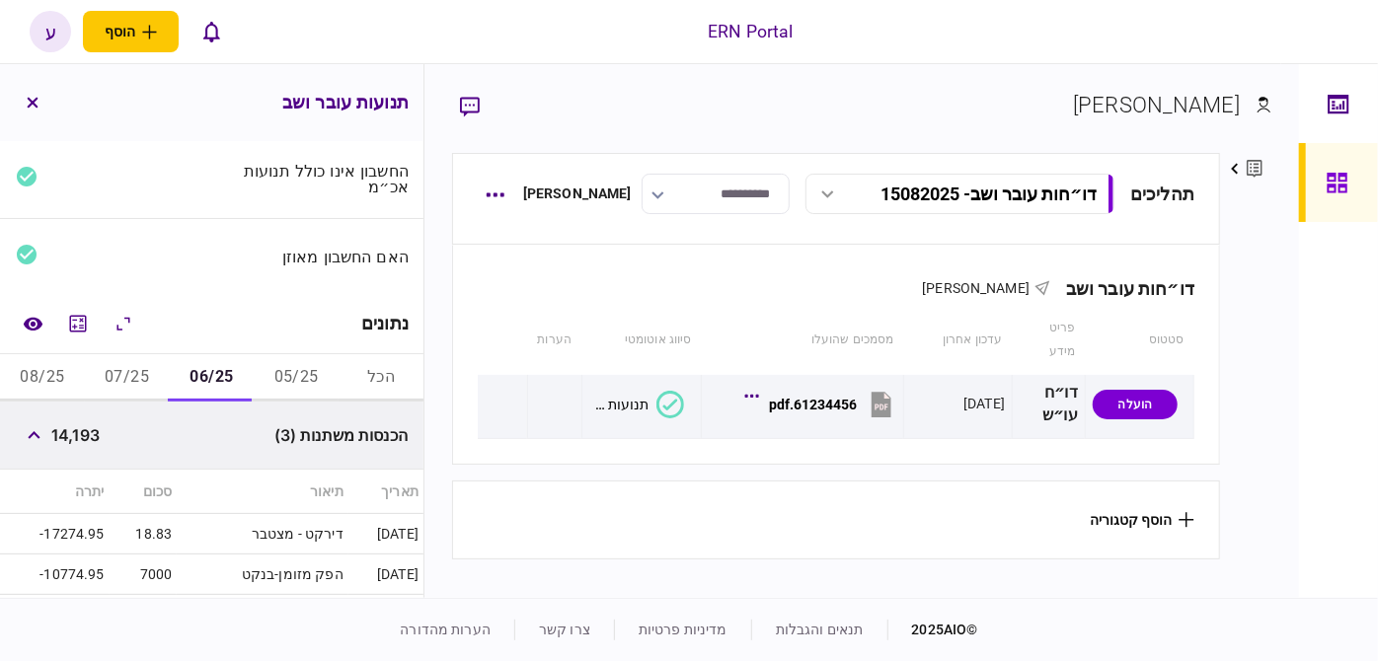
click at [136, 359] on button "07/25" at bounding box center [127, 377] width 85 height 47
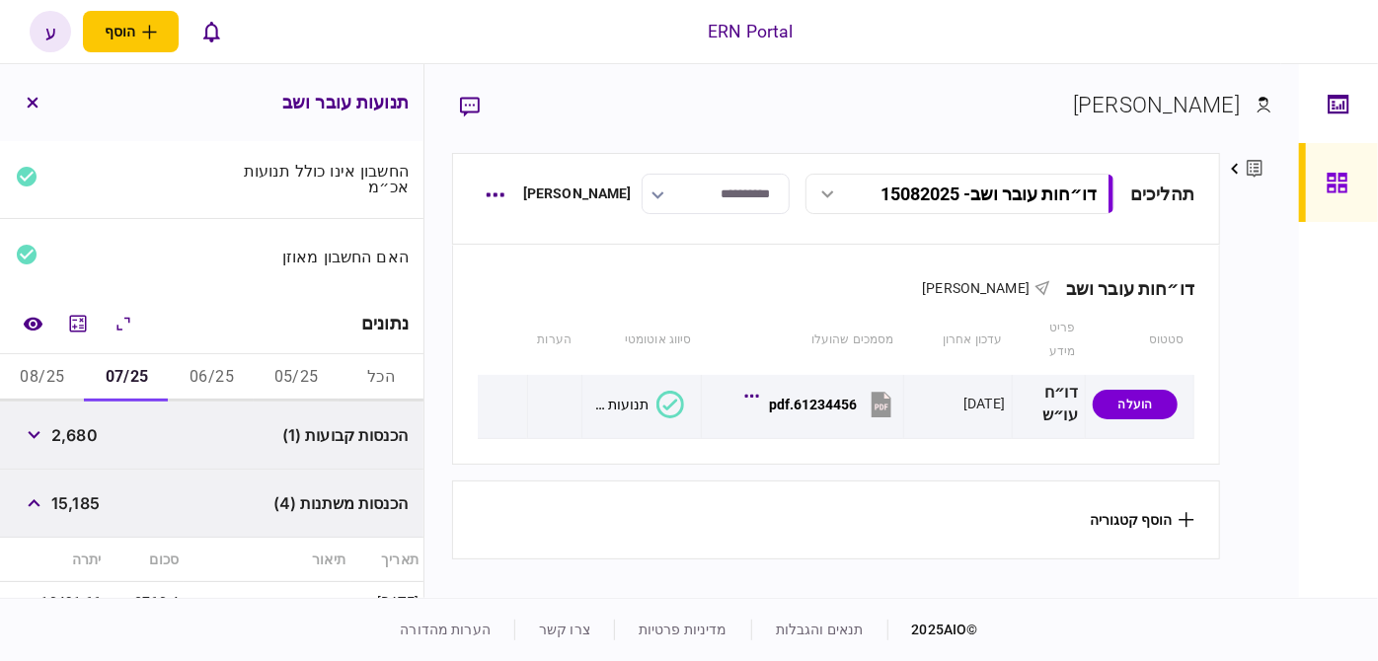
scroll to position [321, 0]
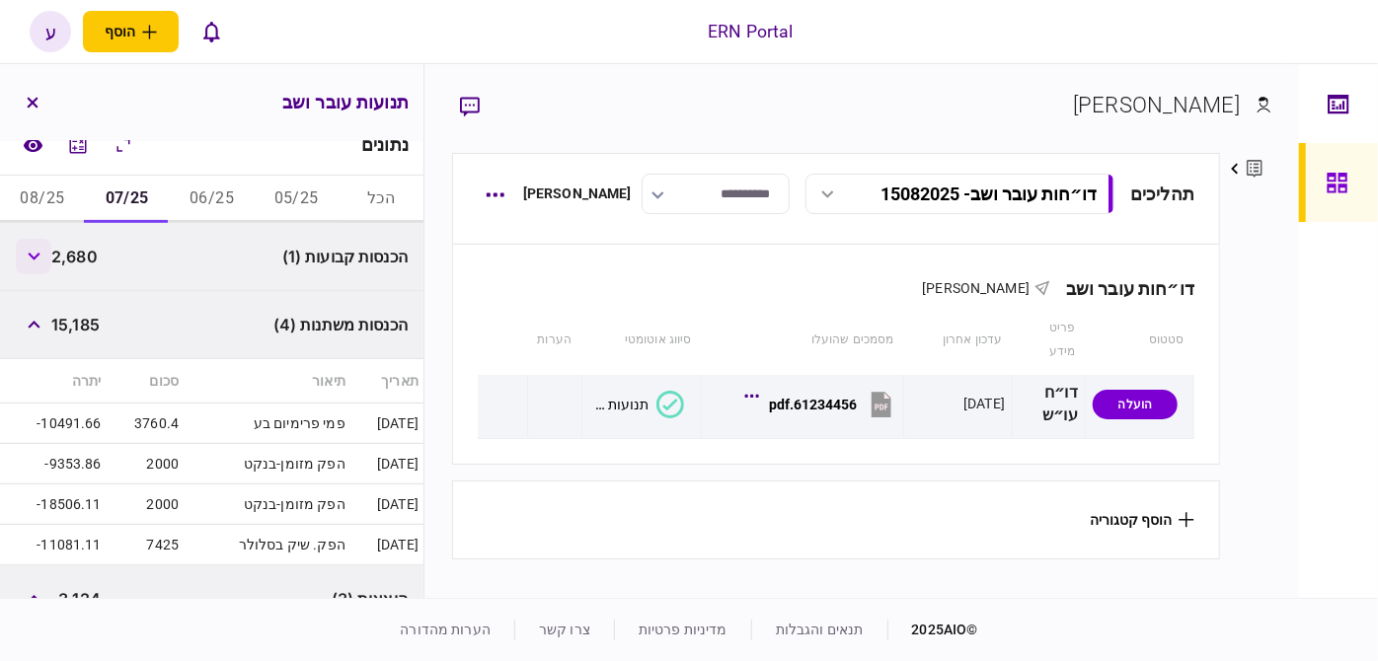
click at [41, 261] on button "button" at bounding box center [34, 257] width 36 height 36
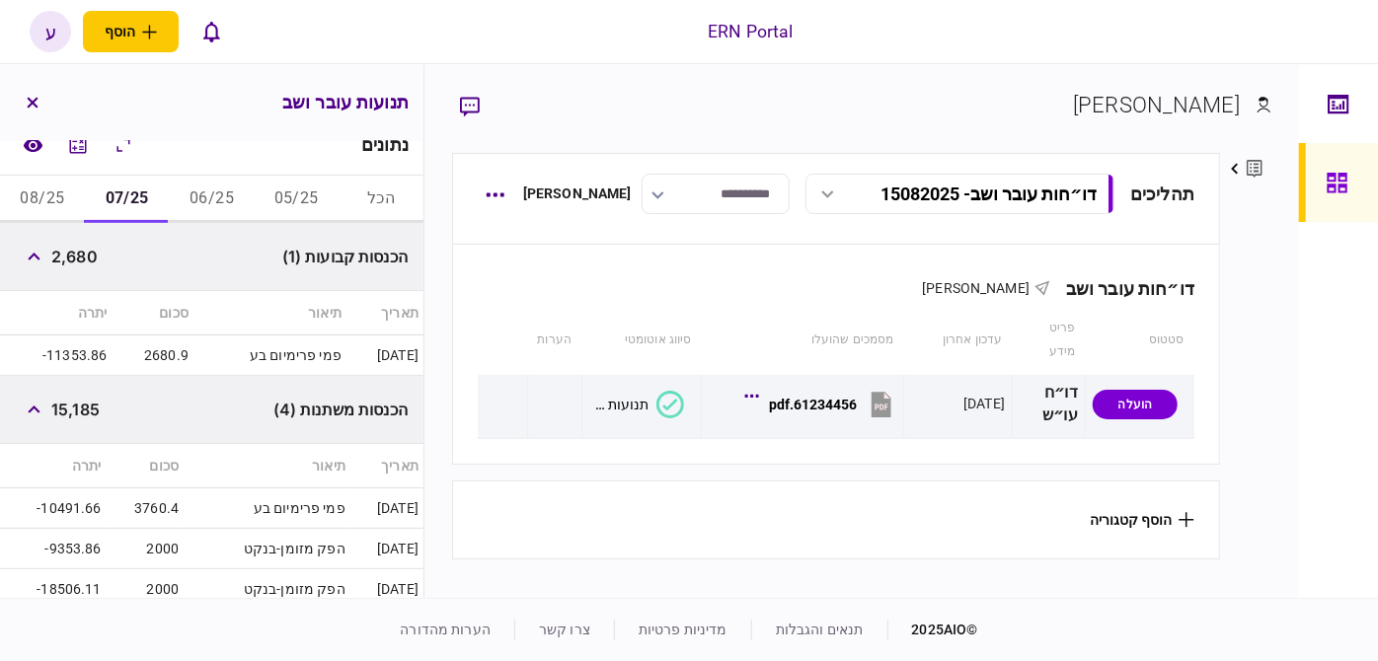
click at [90, 392] on div "15,185" at bounding box center [58, 410] width 84 height 36
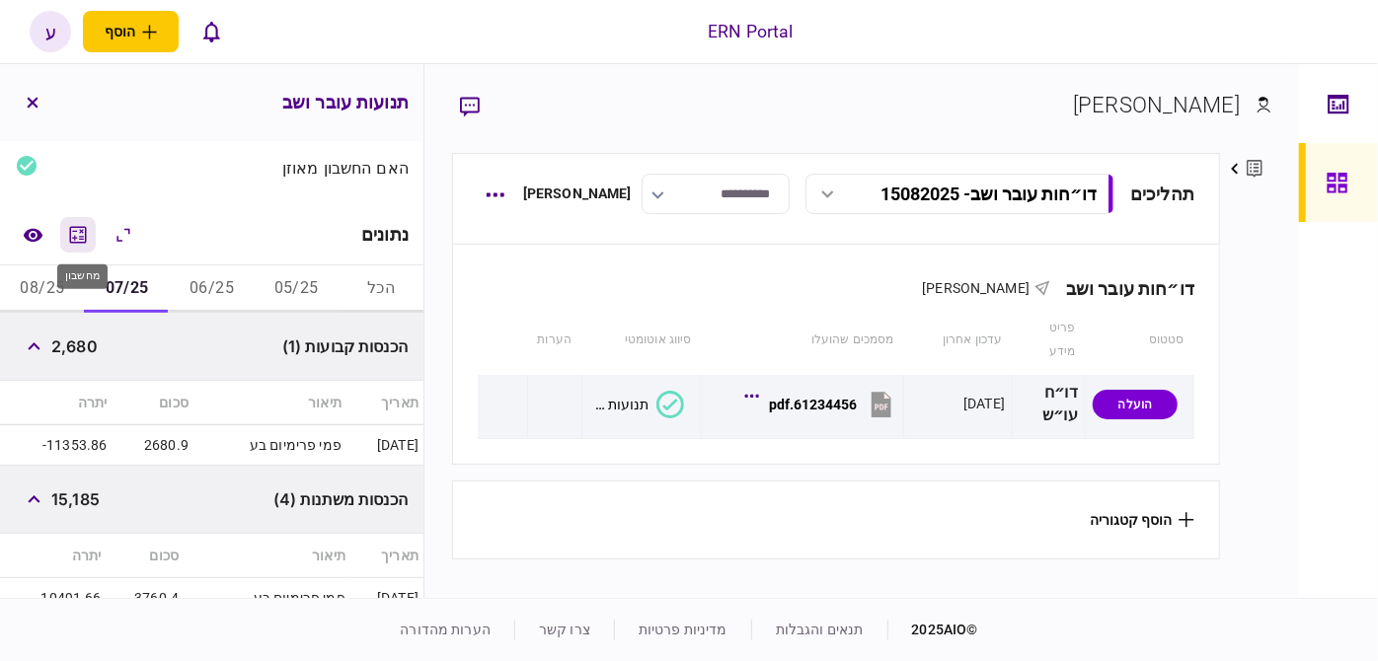
click at [79, 235] on icon "מחשבון" at bounding box center [78, 235] width 24 height 24
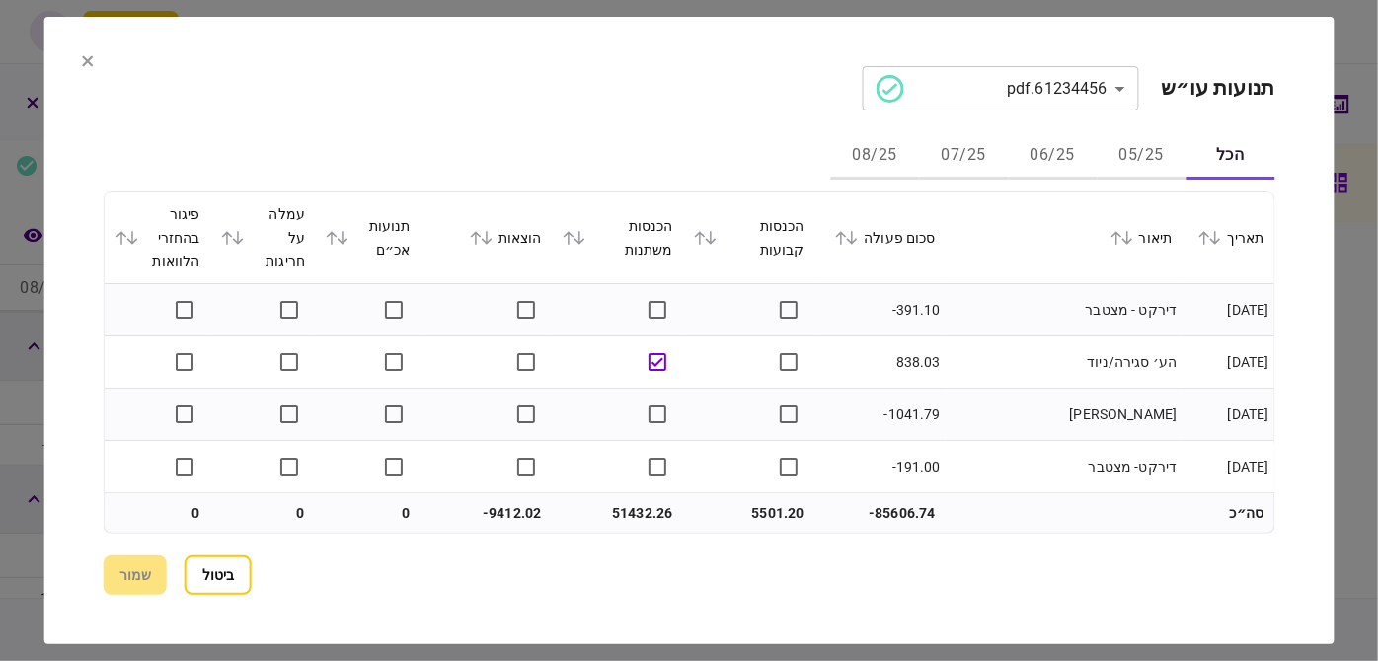
click at [1115, 158] on button "05/25" at bounding box center [1141, 155] width 89 height 47
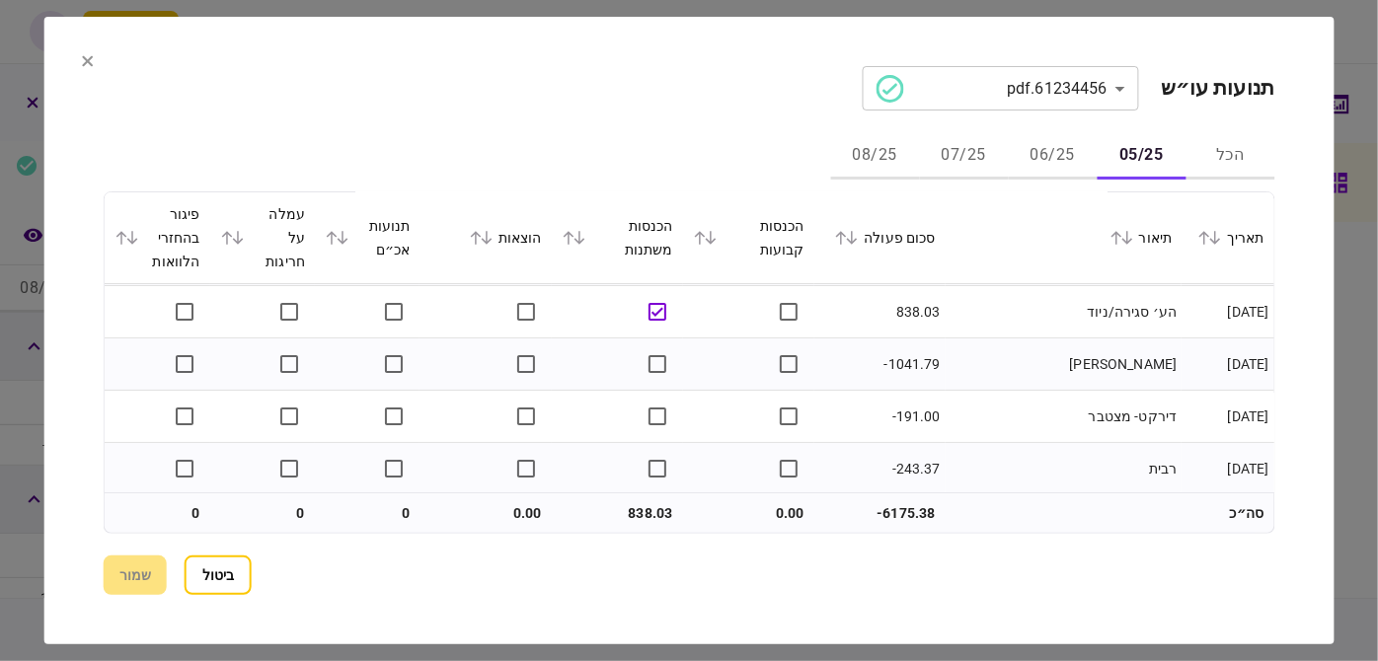
click at [82, 63] on icon at bounding box center [88, 61] width 12 height 12
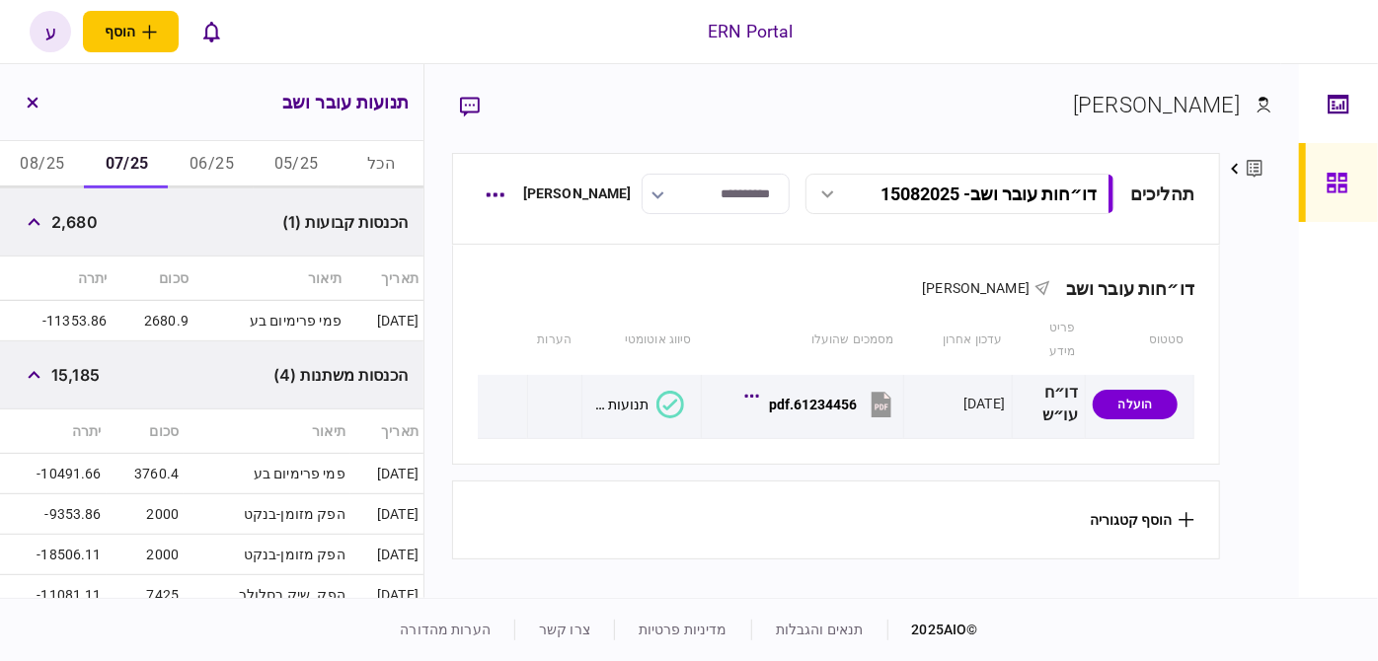
scroll to position [176, 0]
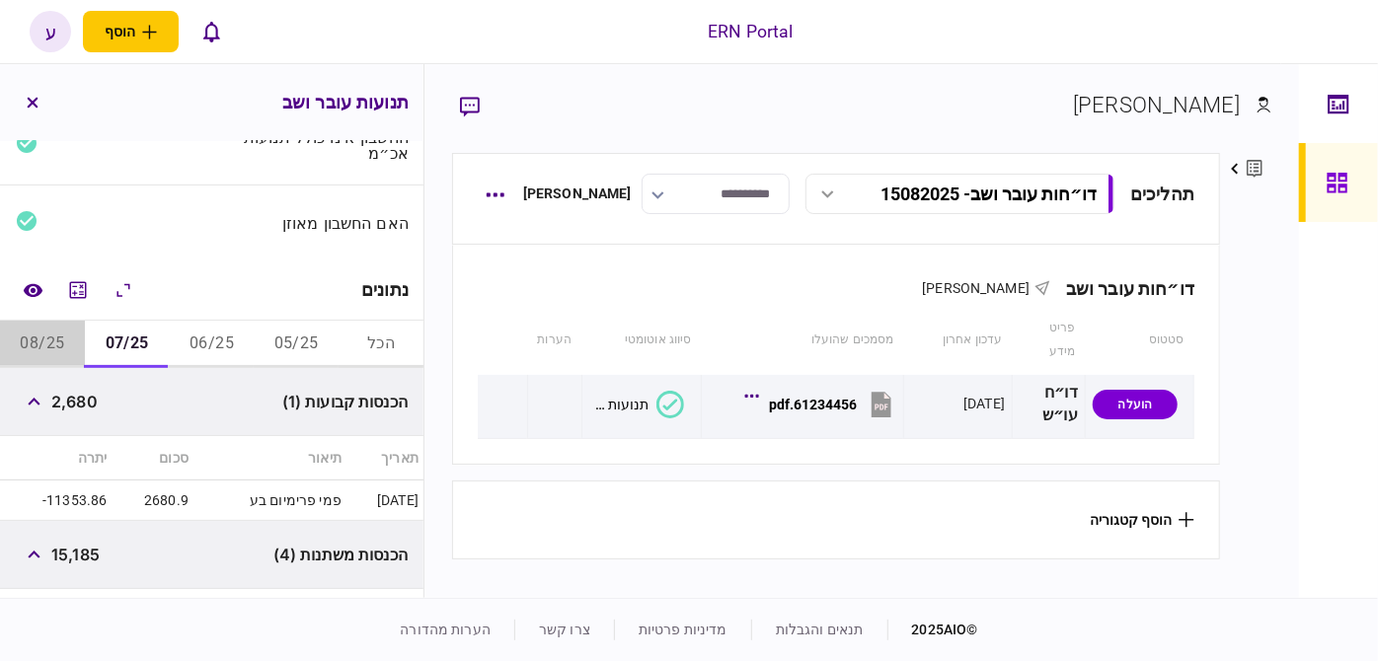
click at [61, 329] on button "08/25" at bounding box center [42, 344] width 85 height 47
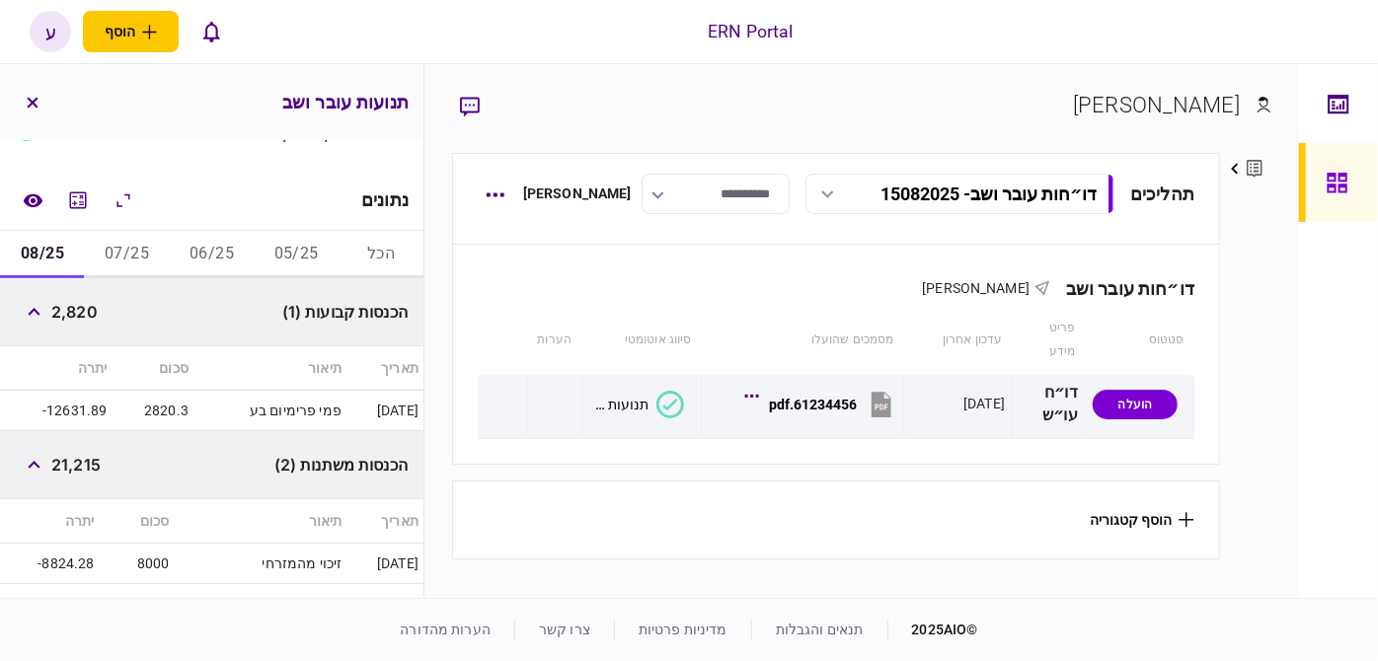
scroll to position [355, 0]
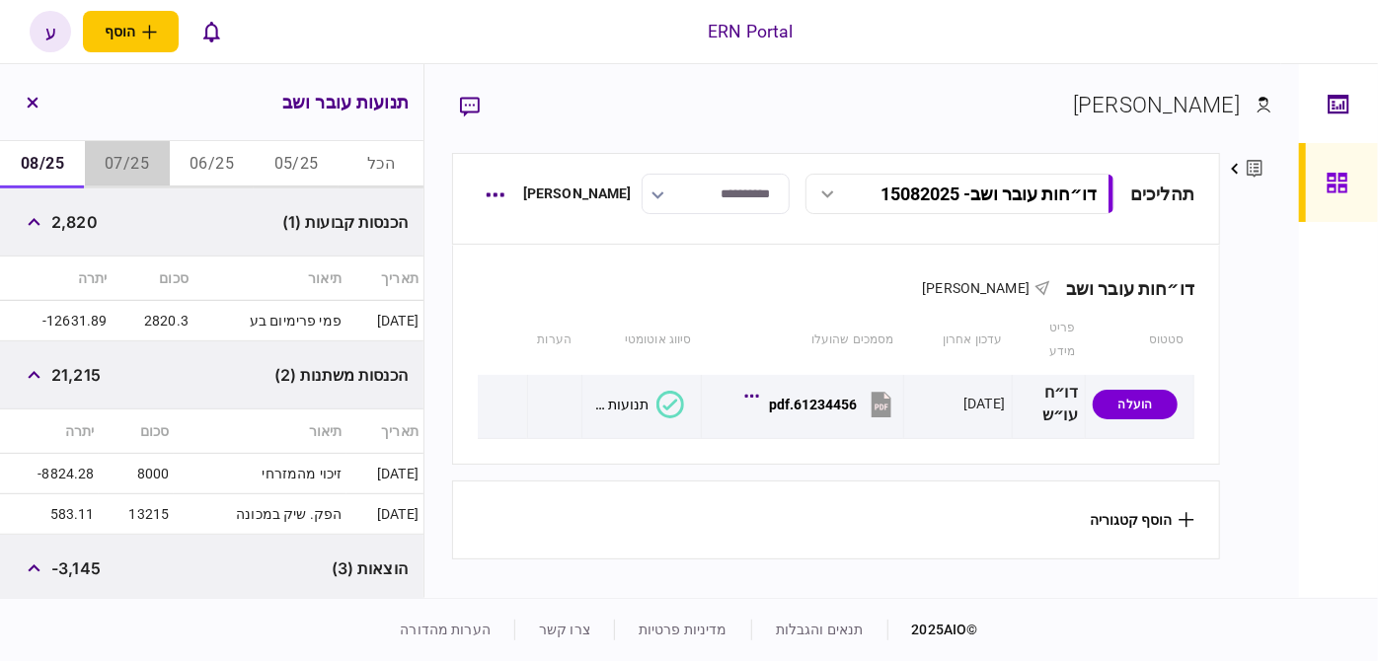
click at [135, 161] on button "07/25" at bounding box center [127, 164] width 85 height 47
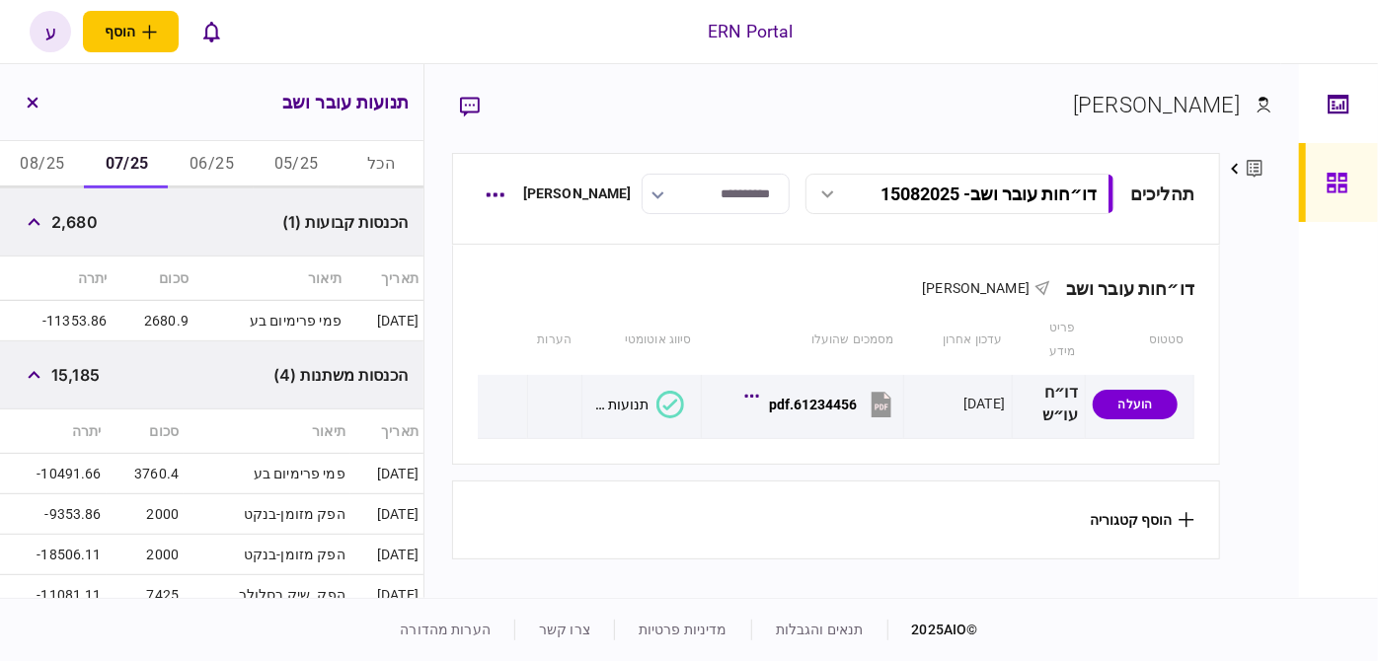
click at [134, 159] on button "07/25" at bounding box center [127, 164] width 85 height 47
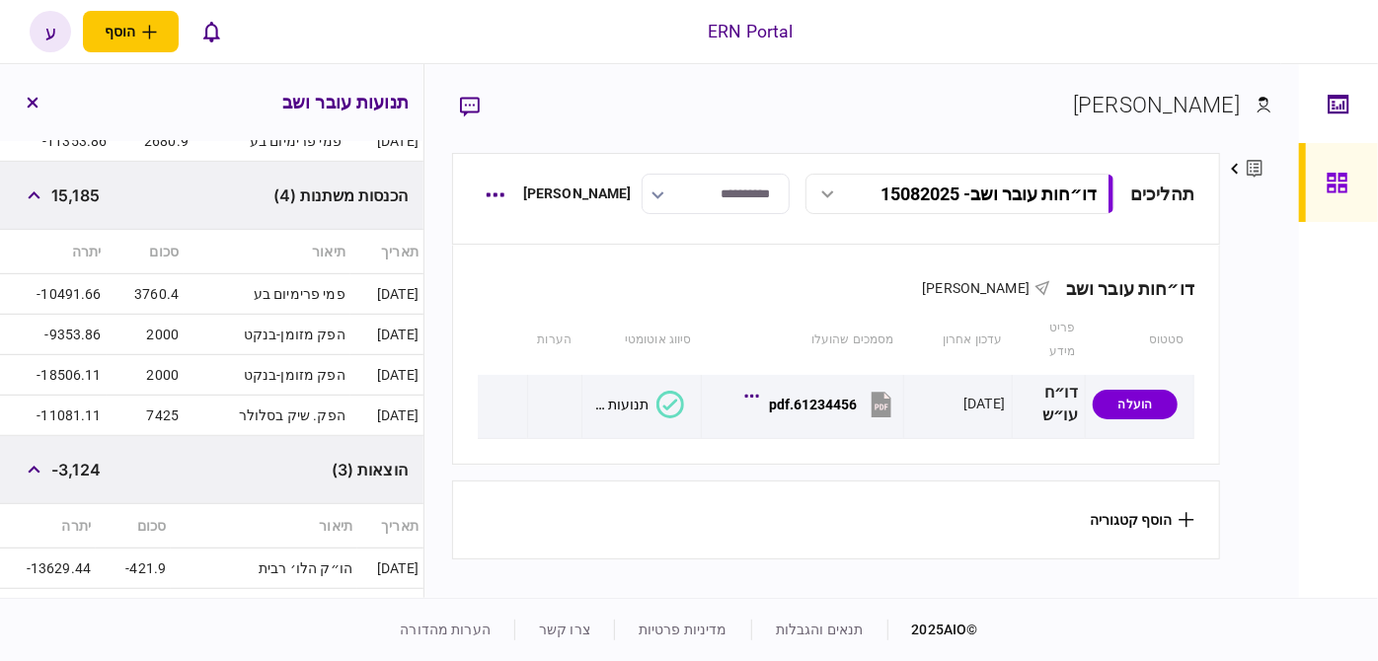
scroll to position [176, 0]
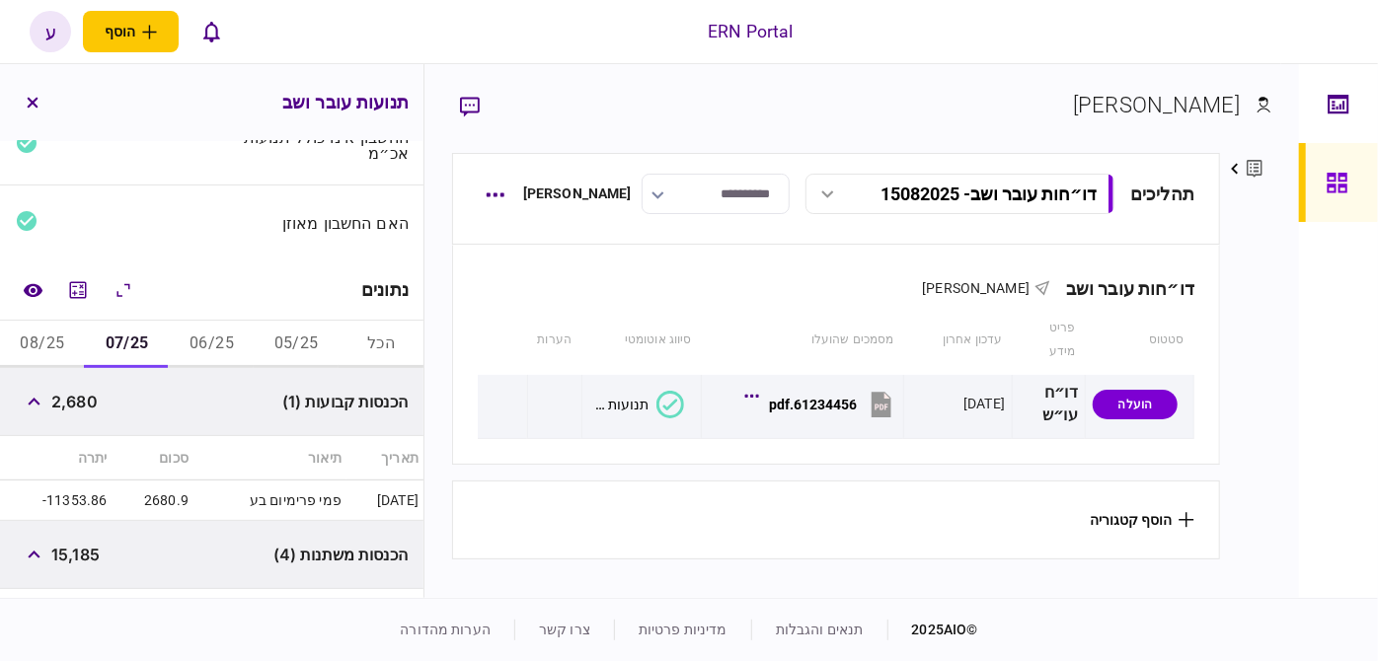
click at [71, 335] on button "08/25" at bounding box center [42, 344] width 85 height 47
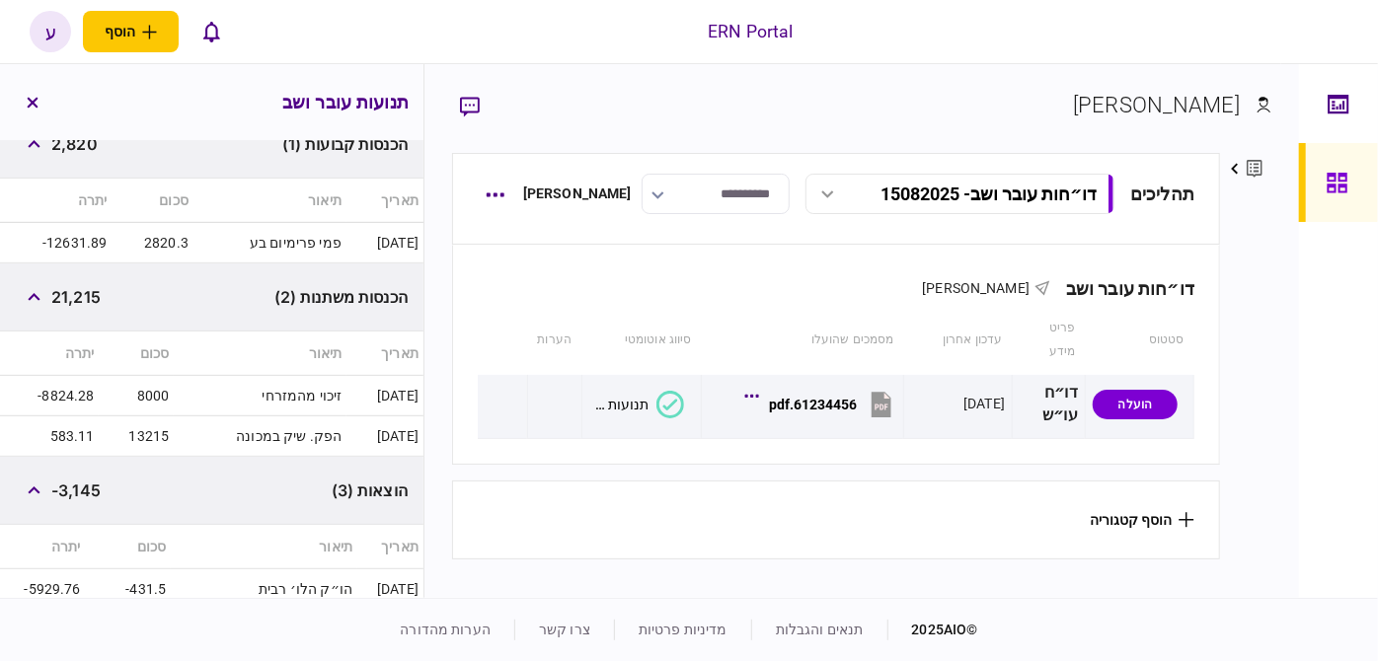
scroll to position [523, 0]
